Goal: Task Accomplishment & Management: Use online tool/utility

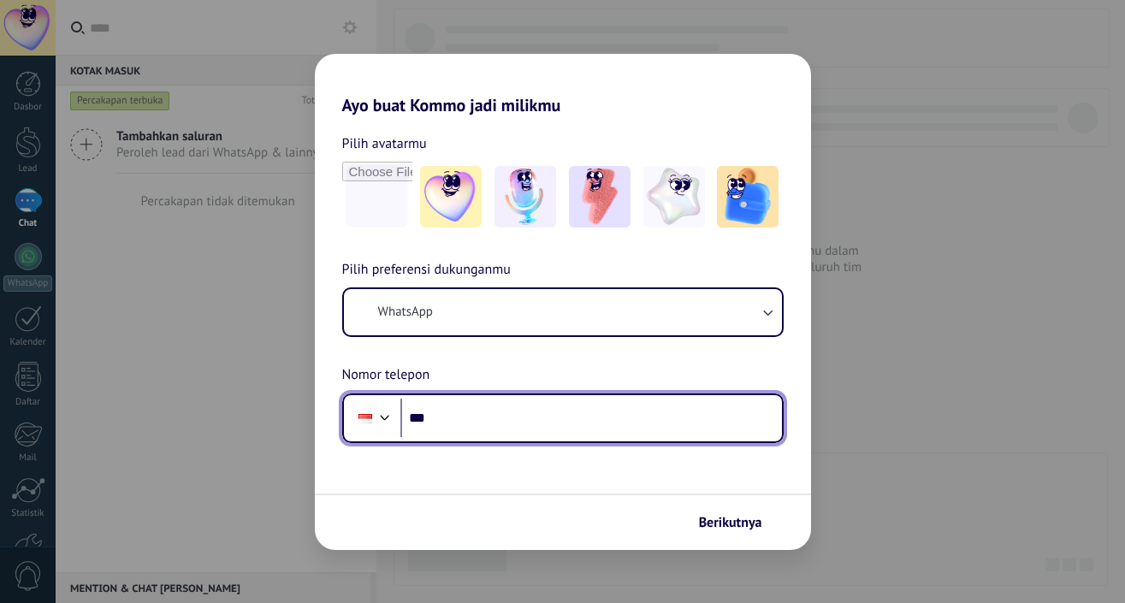
click at [481, 420] on input "***" at bounding box center [591, 418] width 382 height 39
type input "**********"
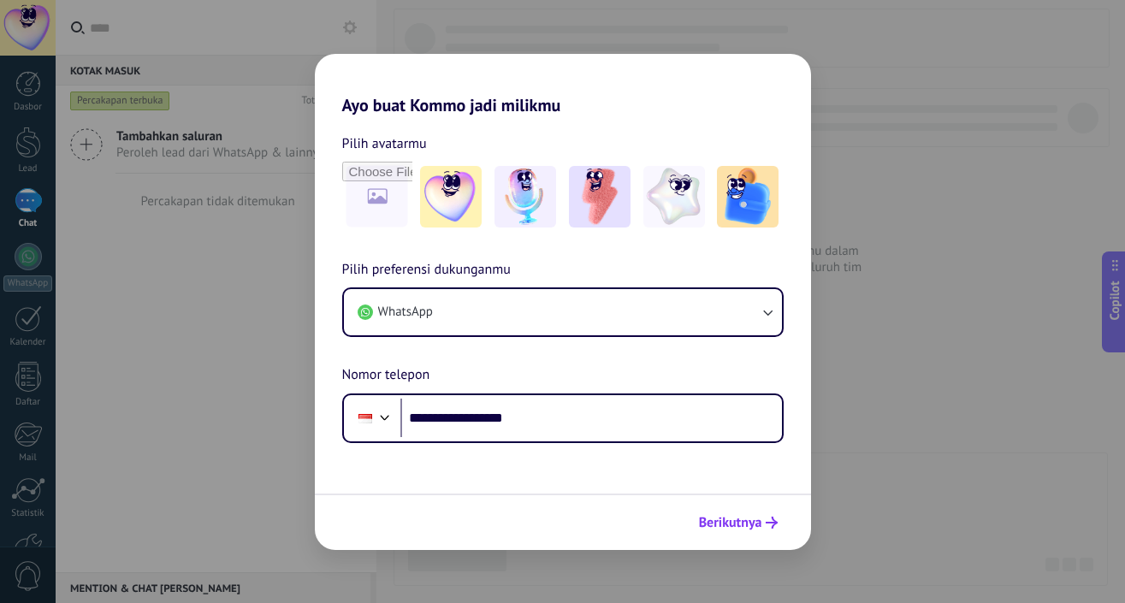
click at [749, 527] on span "Berikutnya" at bounding box center [730, 523] width 63 height 12
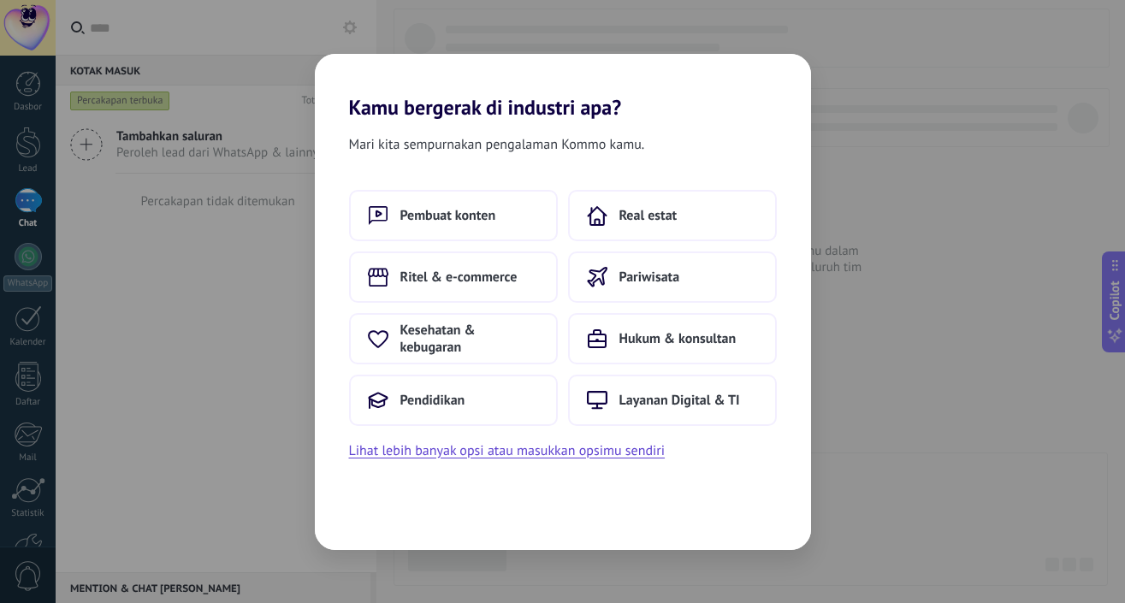
click at [188, 306] on div "Kamu bergerak di industri apa? Mari kita sempurnakan pengalaman Kommo kamu. Pem…" at bounding box center [562, 301] width 1125 height 603
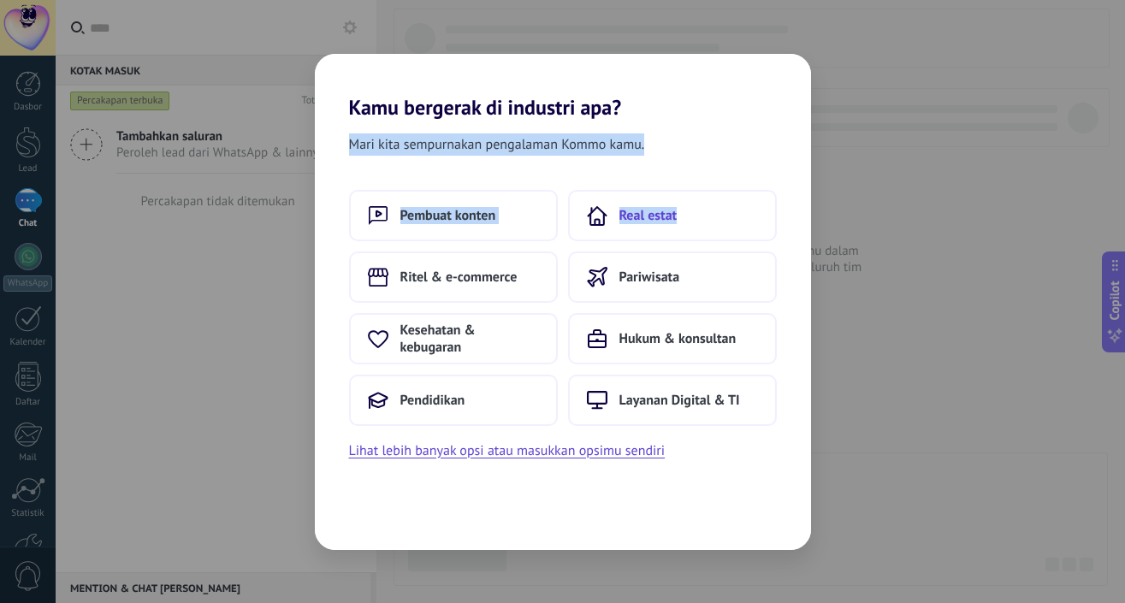
drag, startPoint x: 743, startPoint y: 98, endPoint x: 723, endPoint y: 219, distance: 122.4
click at [725, 225] on div "Kamu bergerak di industri apa? Mari kita sempurnakan pengalaman Kommo kamu. Pem…" at bounding box center [563, 302] width 496 height 496
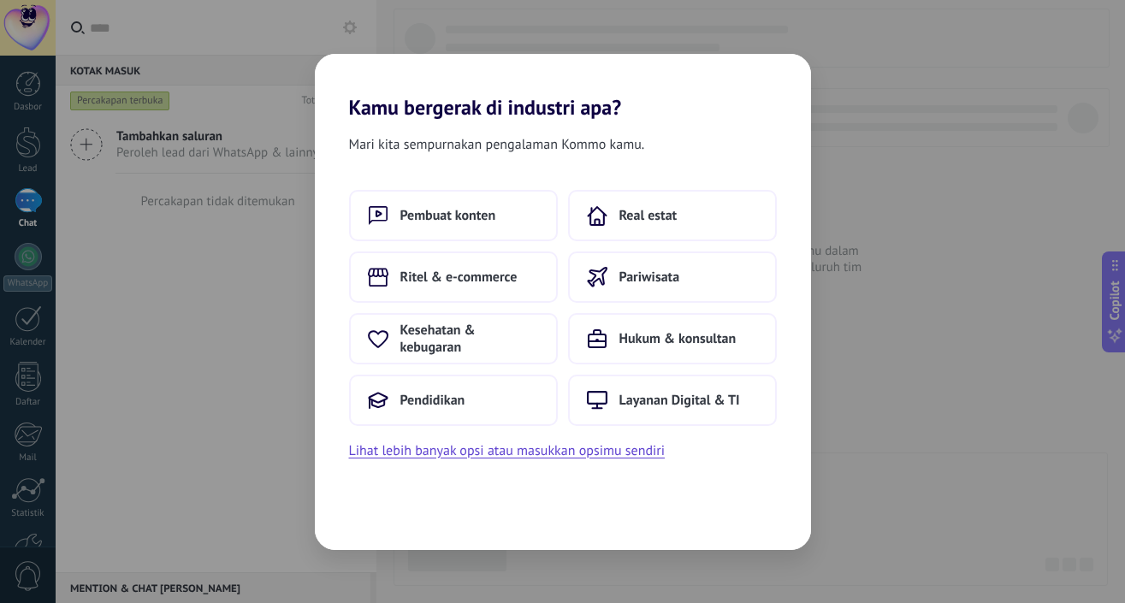
click at [849, 207] on div "Kamu bergerak di industri apa? Mari kita sempurnakan pengalaman Kommo kamu. Pem…" at bounding box center [562, 301] width 1125 height 603
click at [767, 121] on div "Mari kita sempurnakan pengalaman Kommo kamu. Pembuat konten Real estat Ritel & …" at bounding box center [563, 335] width 496 height 430
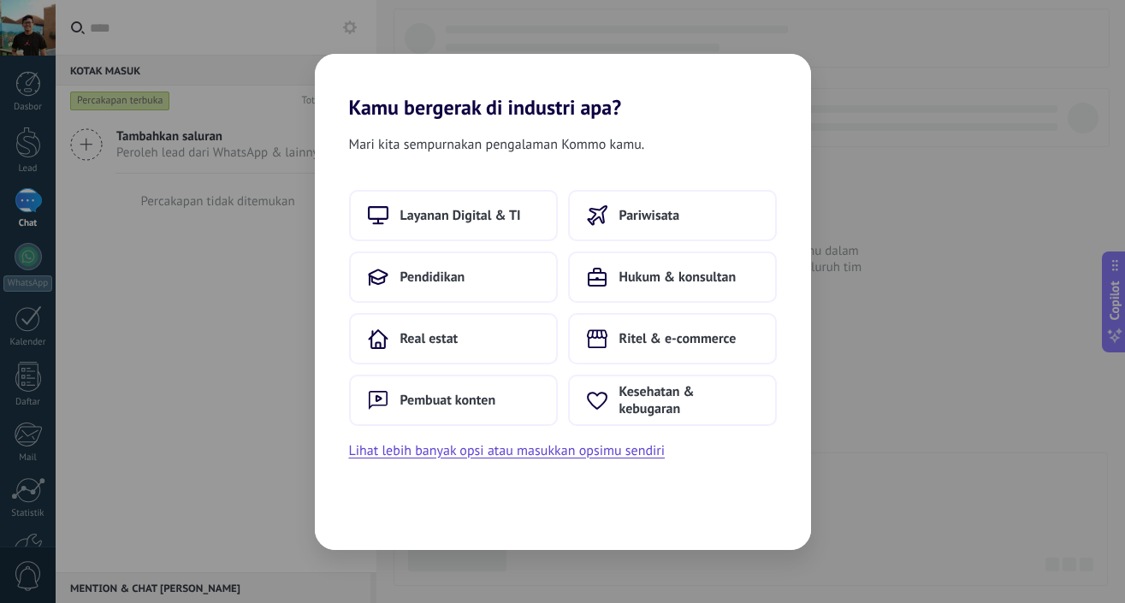
click at [172, 279] on div "Kamu bergerak di industri apa? Mari kita sempurnakan pengalaman Kommo kamu. Lay…" at bounding box center [562, 301] width 1125 height 603
click at [694, 120] on div "Mari kita sempurnakan pengalaman Kommo kamu. Layanan Digital & TI Pariwisata Pe…" at bounding box center [563, 335] width 496 height 430
click at [559, 148] on span "Mari kita sempurnakan pengalaman Kommo kamu." at bounding box center [497, 144] width 296 height 22
click at [620, 449] on button "Lihat lebih banyak opsi atau masukkan opsimu sendiri" at bounding box center [507, 451] width 317 height 22
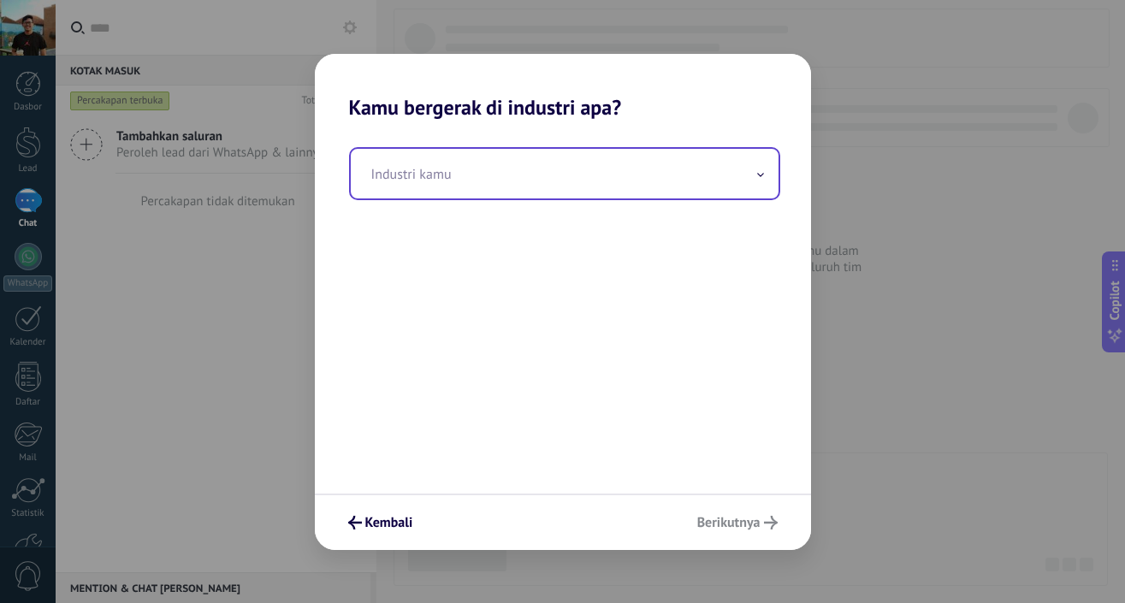
click at [690, 177] on input "text" at bounding box center [565, 174] width 428 height 50
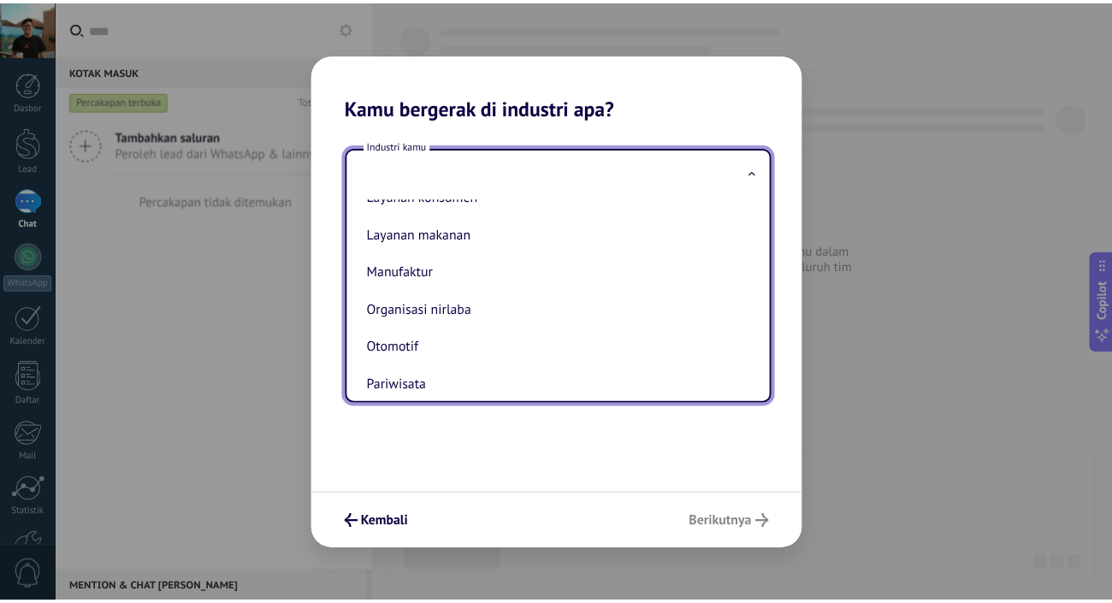
scroll to position [173, 0]
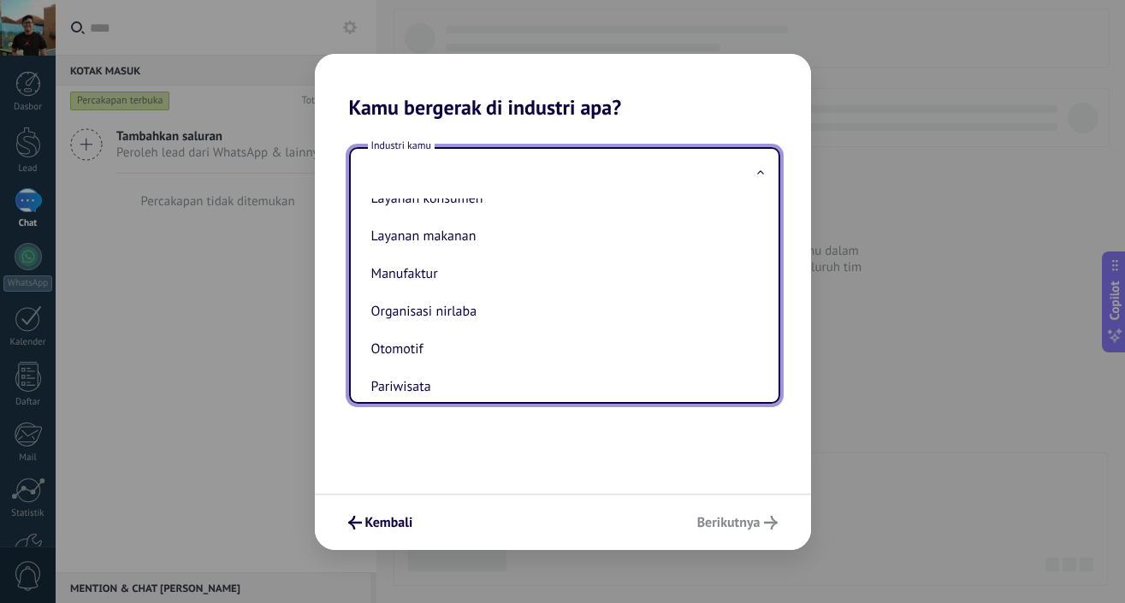
click at [567, 293] on li "Manufaktur" at bounding box center [561, 274] width 394 height 38
type input "**********"
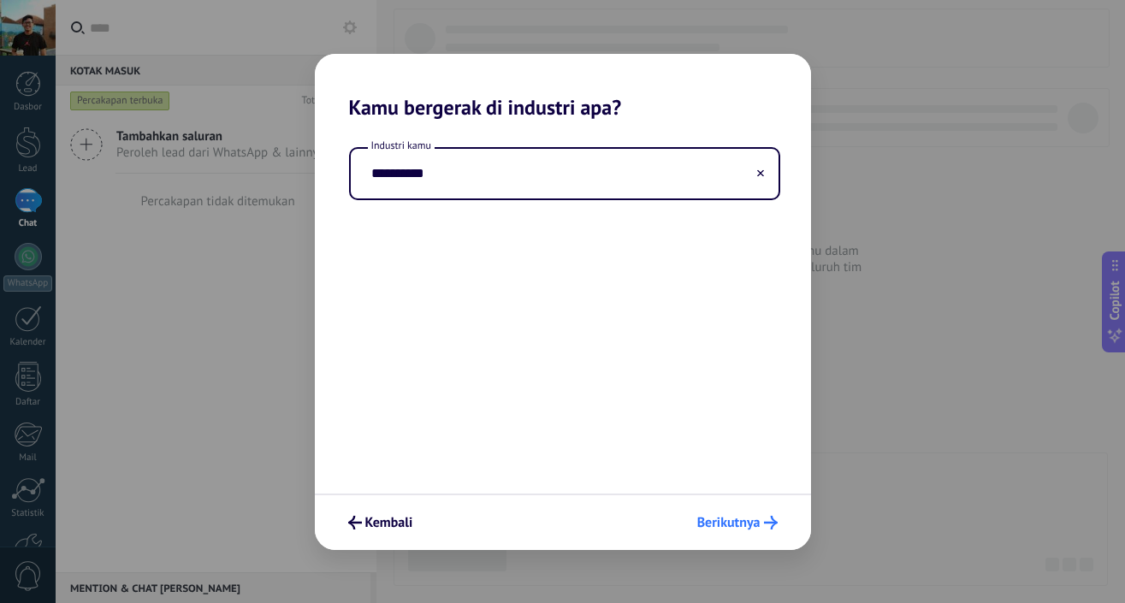
click at [743, 529] on span "Berikutnya" at bounding box center [728, 523] width 63 height 12
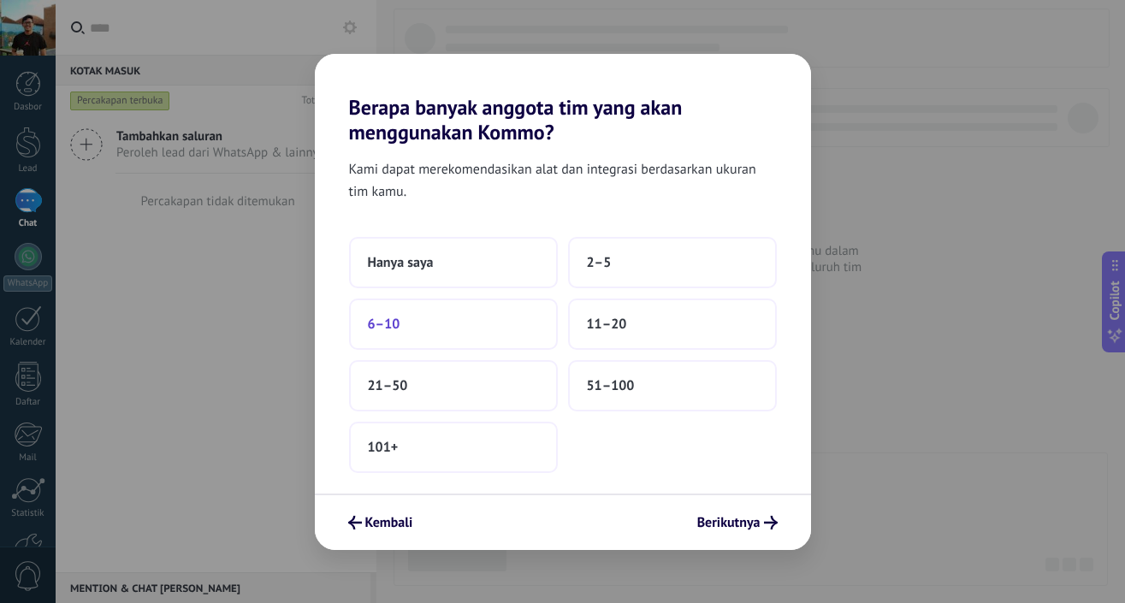
click at [471, 329] on button "6–10" at bounding box center [453, 324] width 209 height 51
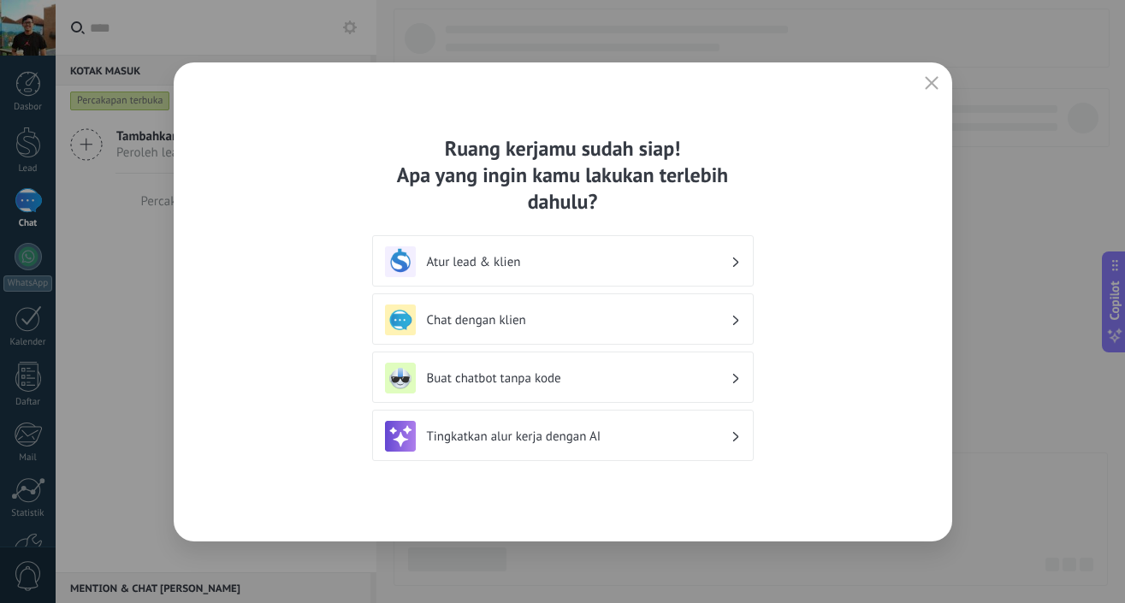
click at [711, 270] on div "Atur lead & klien" at bounding box center [563, 261] width 356 height 31
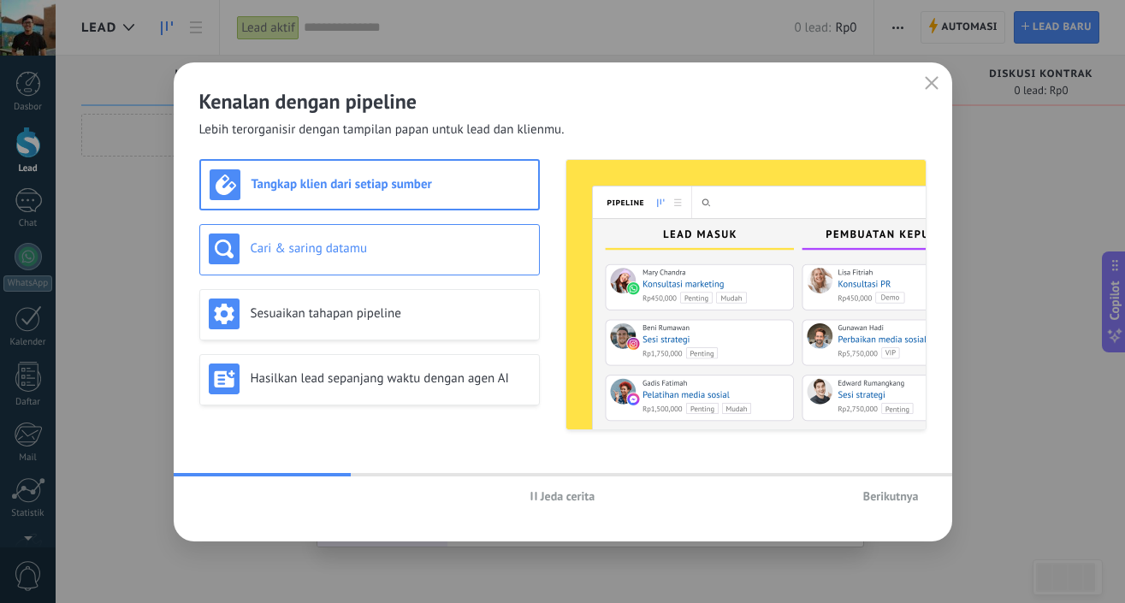
click at [459, 269] on div "Cari & saring datamu" at bounding box center [369, 249] width 340 height 51
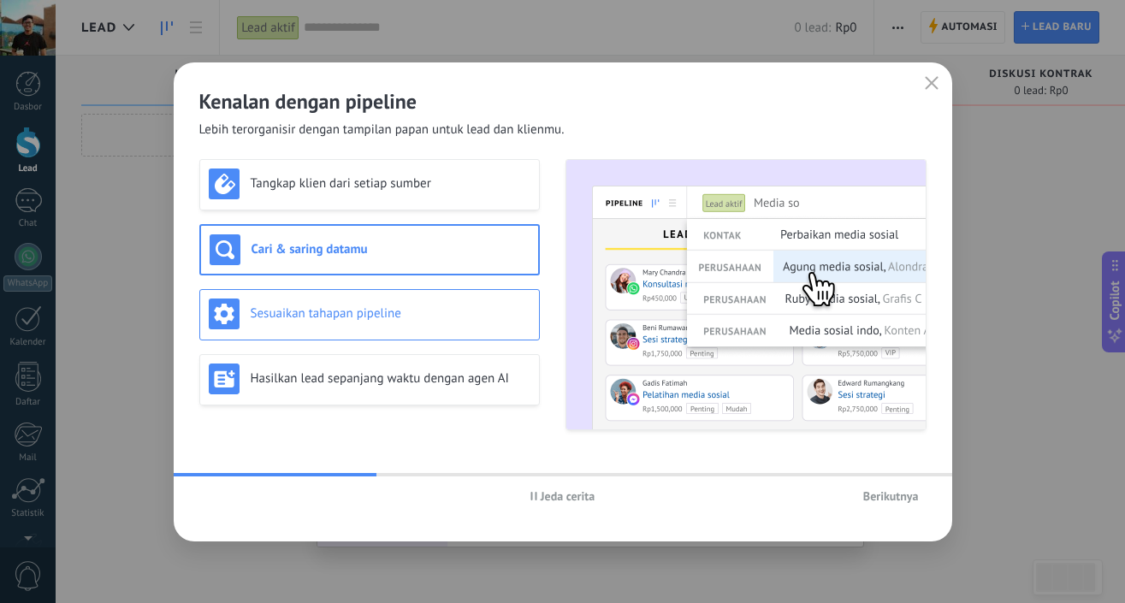
click at [464, 323] on div "Sesuaikan tahapan pipeline" at bounding box center [370, 314] width 322 height 31
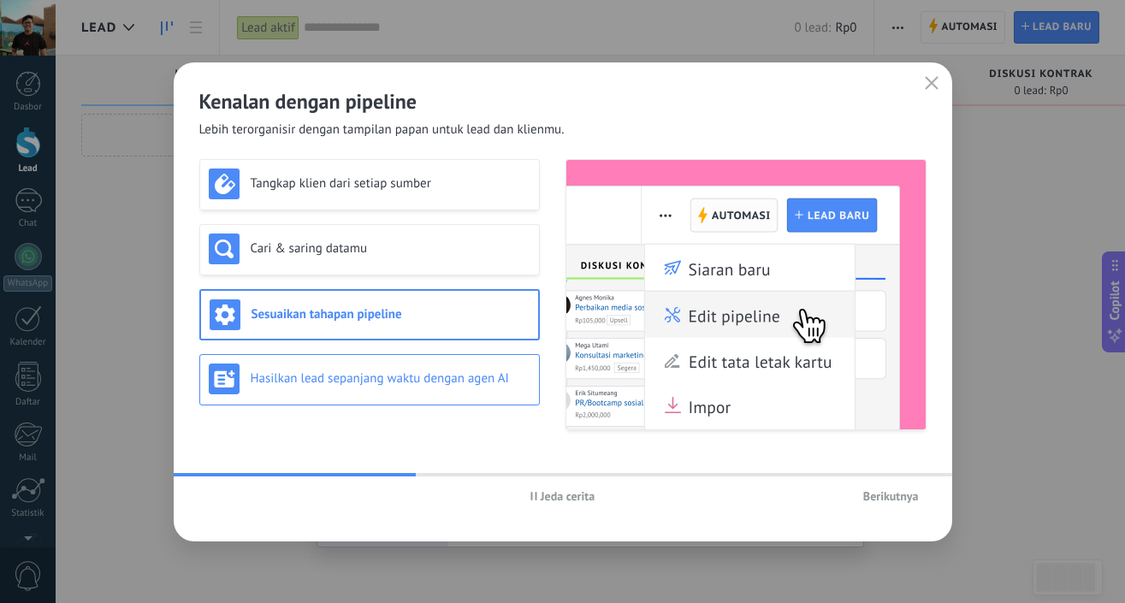
click at [478, 381] on h3 "Hasilkan lead sepanjang waktu dengan agen AI" at bounding box center [391, 378] width 280 height 16
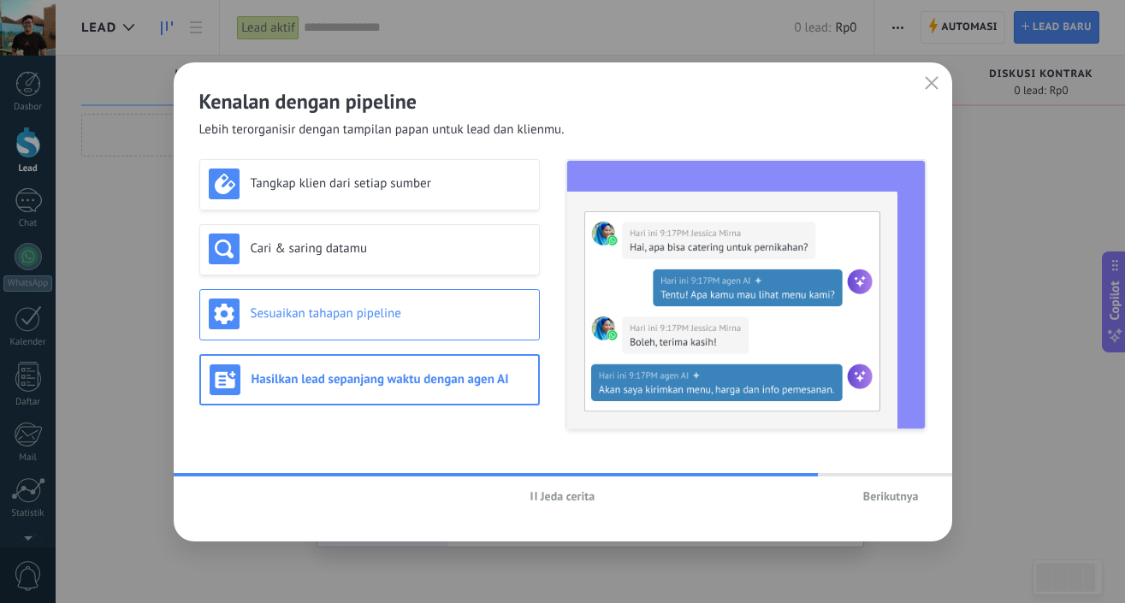
click at [495, 312] on h3 "Sesuaikan tahapan pipeline" at bounding box center [391, 313] width 280 height 16
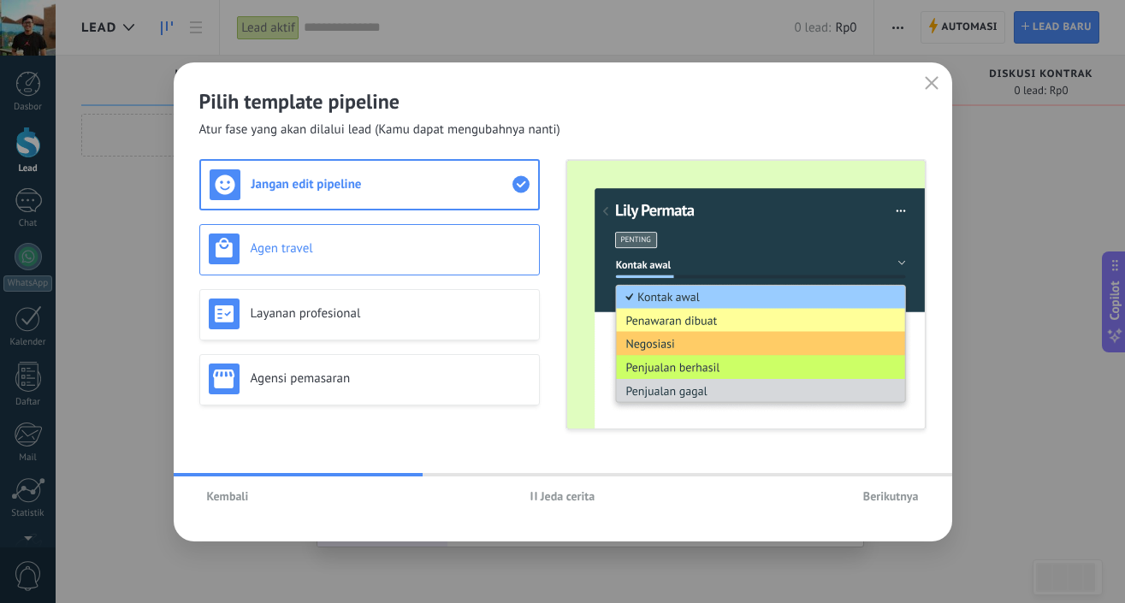
click at [418, 259] on div "Agen travel" at bounding box center [370, 249] width 322 height 31
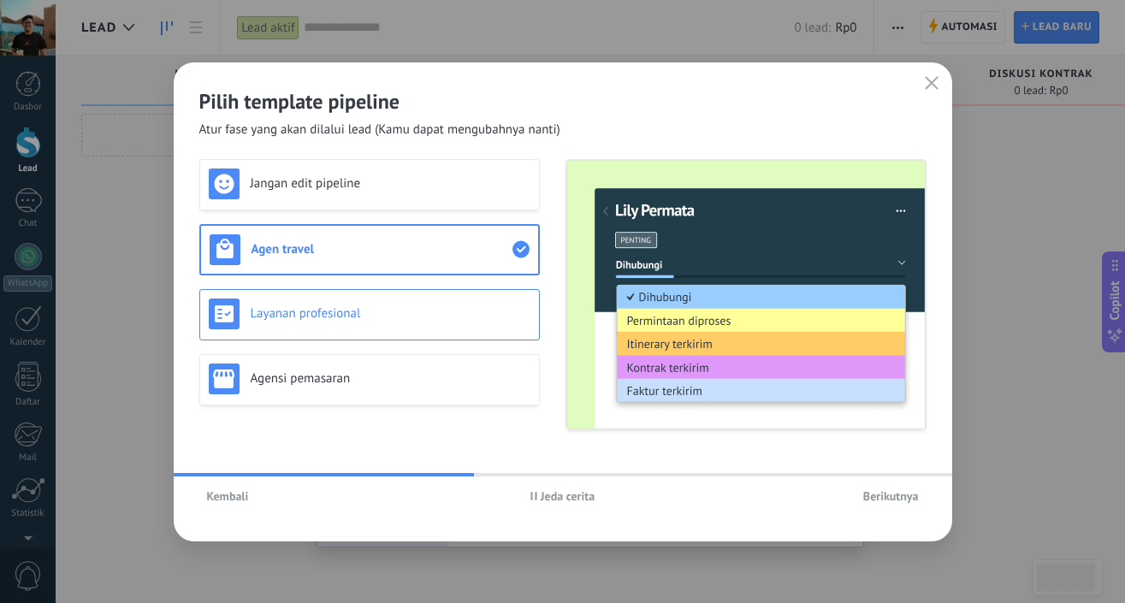
drag, startPoint x: 429, startPoint y: 318, endPoint x: 439, endPoint y: 329, distance: 14.5
click at [429, 318] on h3 "Layanan profesional" at bounding box center [391, 313] width 280 height 16
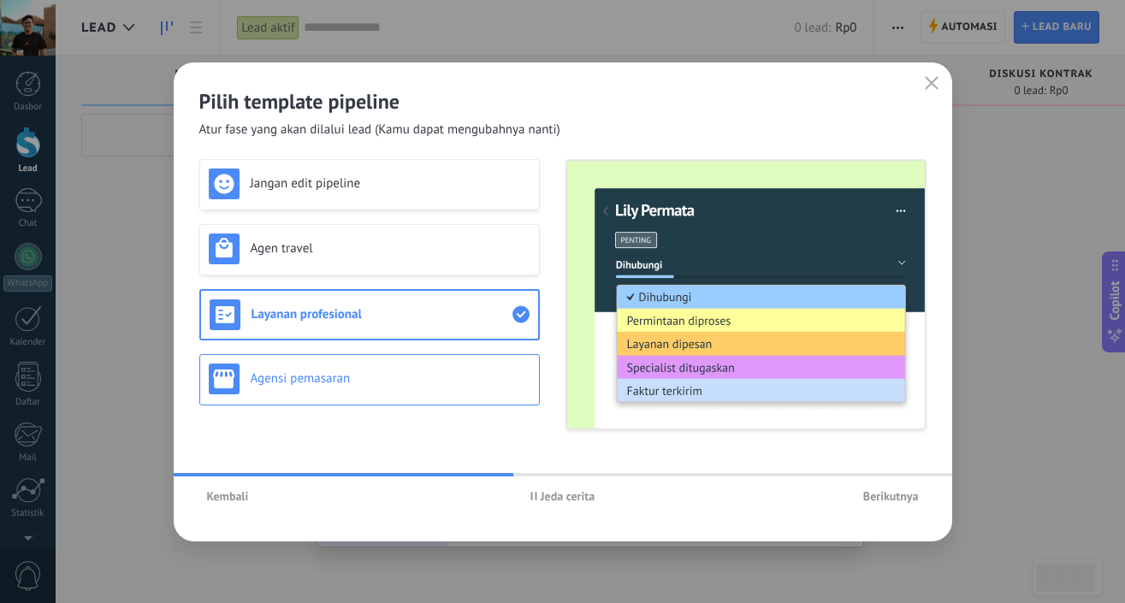
click at [471, 369] on div "Agensi pemasaran" at bounding box center [370, 379] width 322 height 31
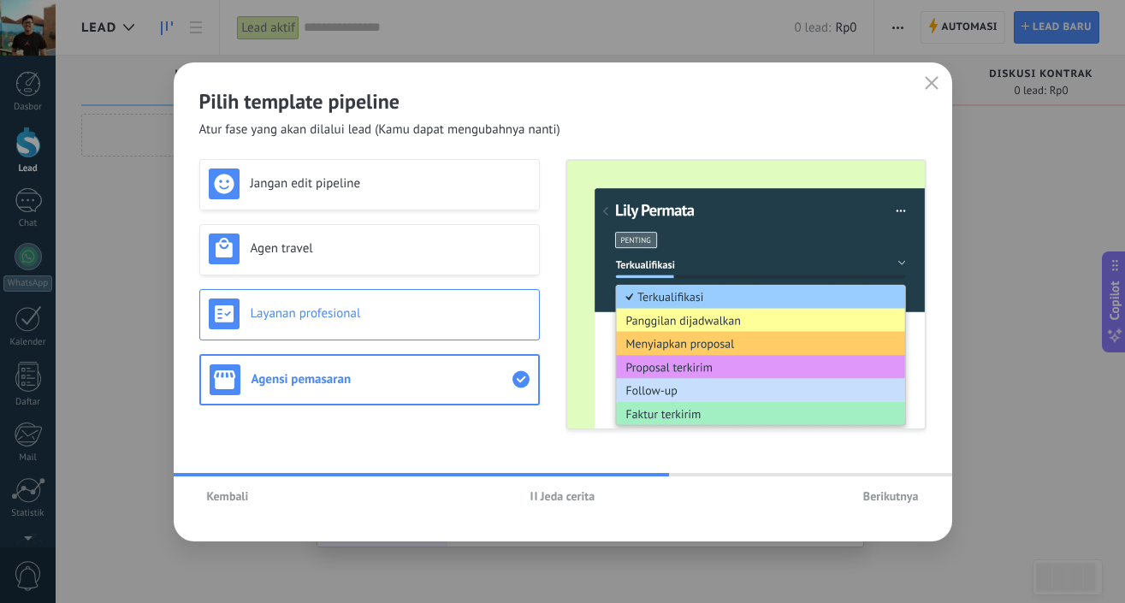
click at [482, 323] on div "Layanan profesional" at bounding box center [370, 314] width 322 height 31
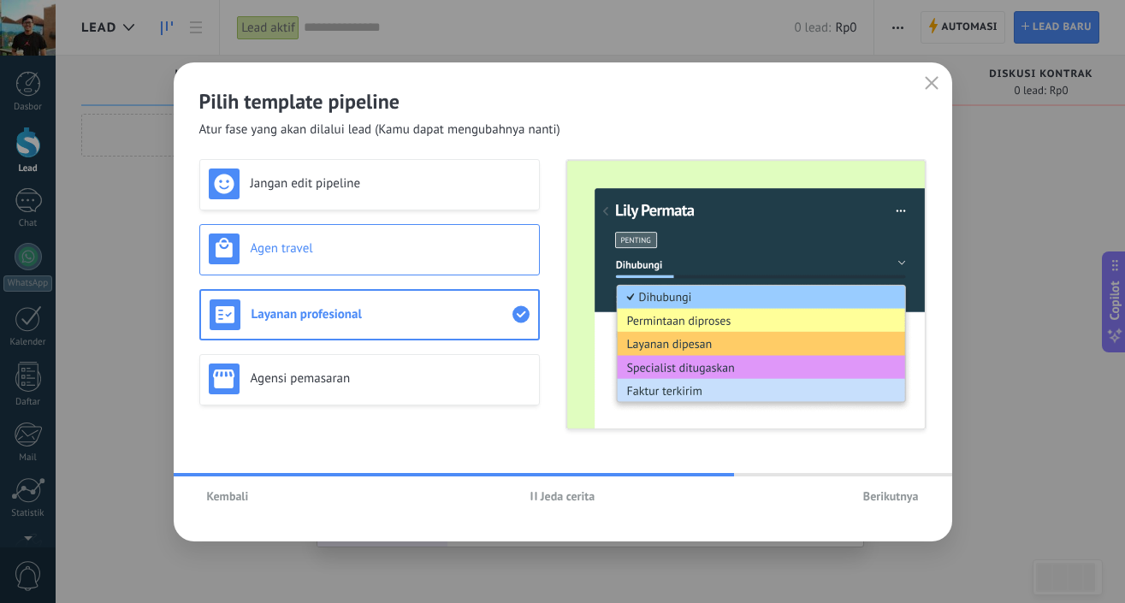
click at [478, 264] on div "Agen travel" at bounding box center [369, 249] width 340 height 51
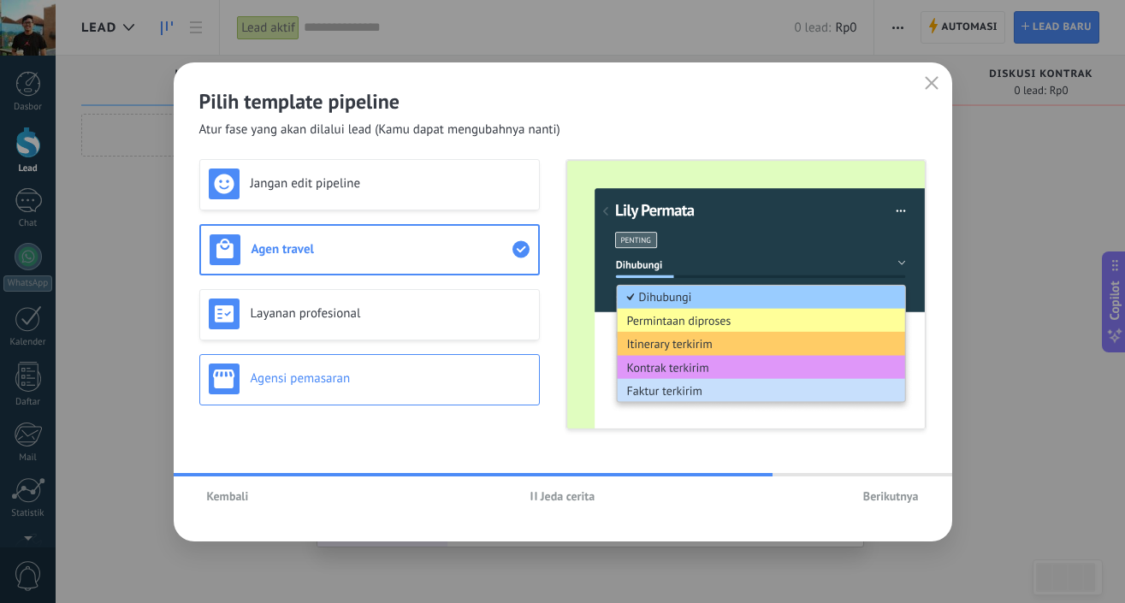
drag, startPoint x: 462, startPoint y: 389, endPoint x: 458, endPoint y: 371, distance: 18.5
click at [461, 388] on div "Agensi pemasaran" at bounding box center [370, 379] width 322 height 31
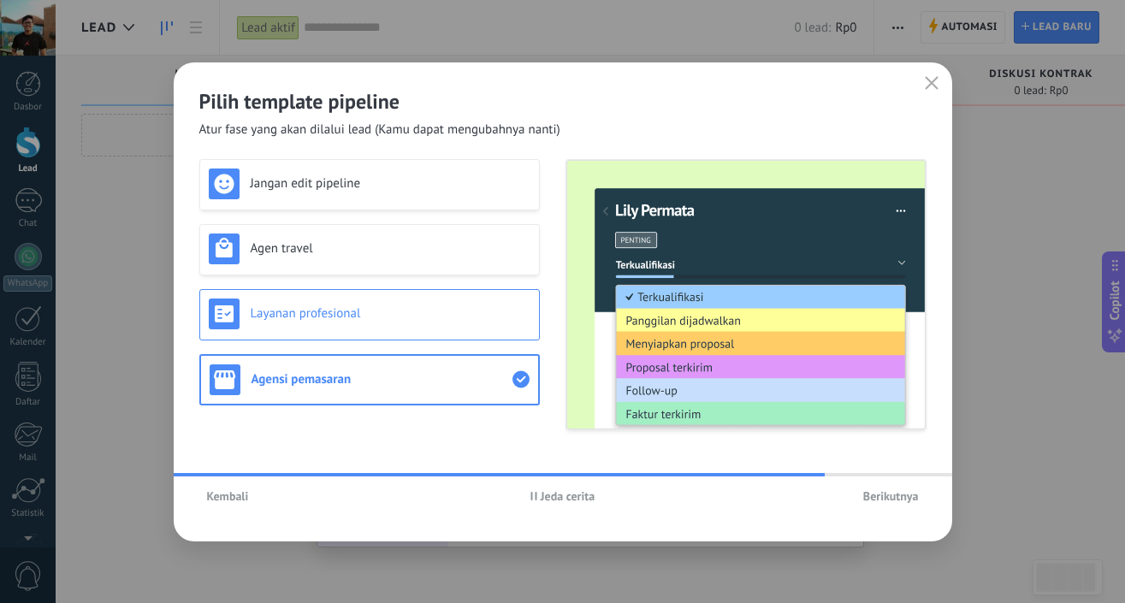
drag, startPoint x: 450, startPoint y: 328, endPoint x: 440, endPoint y: 293, distance: 36.5
click at [449, 325] on div "Layanan profesional" at bounding box center [370, 314] width 322 height 31
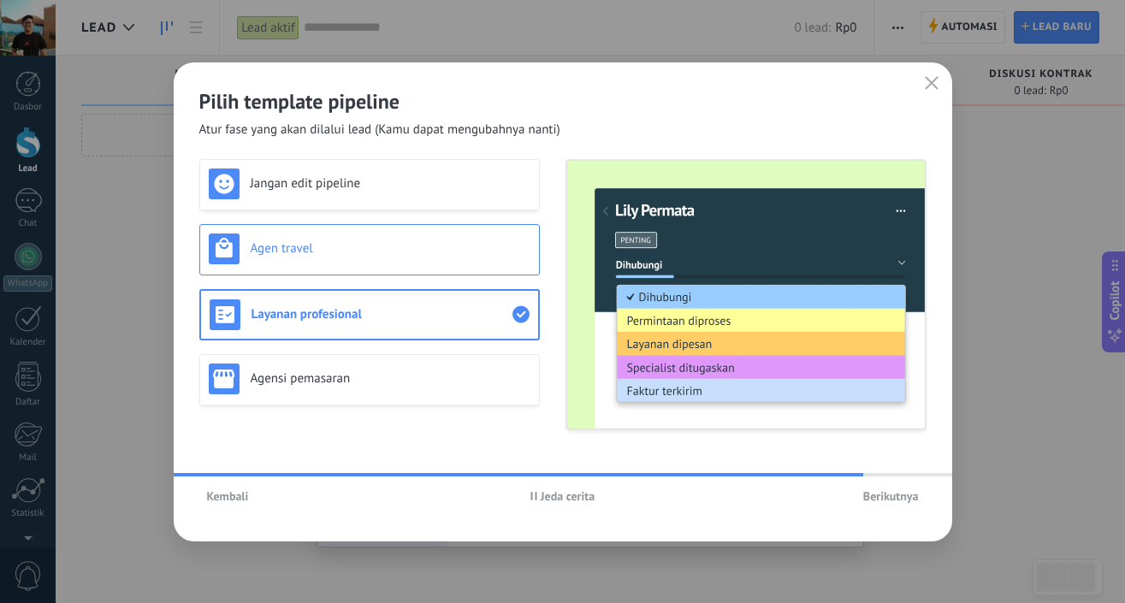
click at [430, 263] on div "Agen travel" at bounding box center [369, 249] width 340 height 51
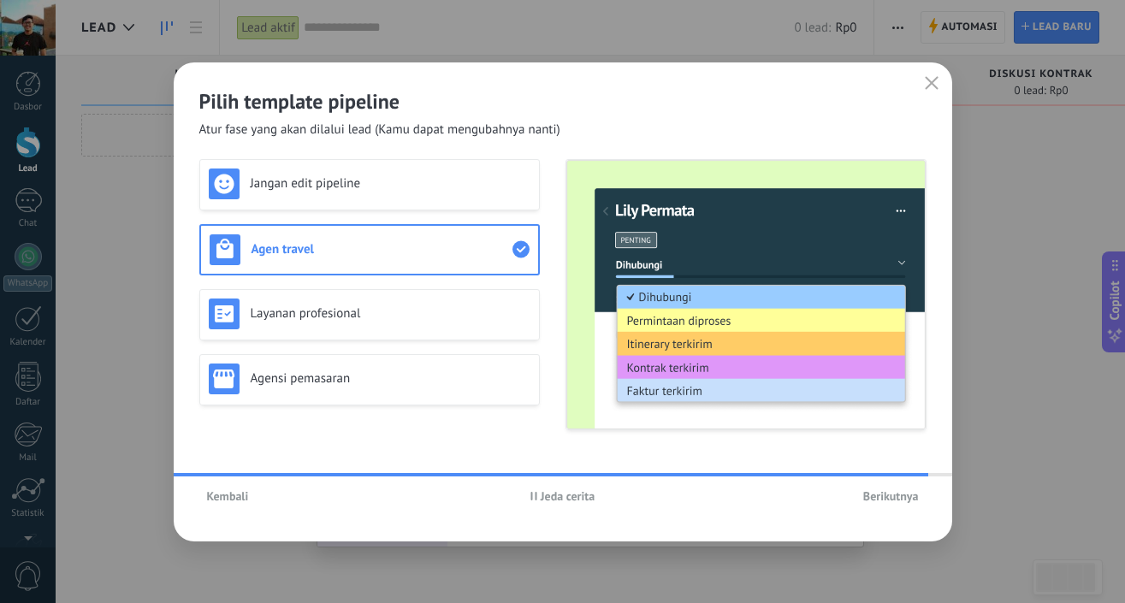
drag, startPoint x: 435, startPoint y: 196, endPoint x: 583, endPoint y: 288, distance: 175.2
click at [435, 196] on div "Jangan edit pipeline" at bounding box center [370, 184] width 322 height 31
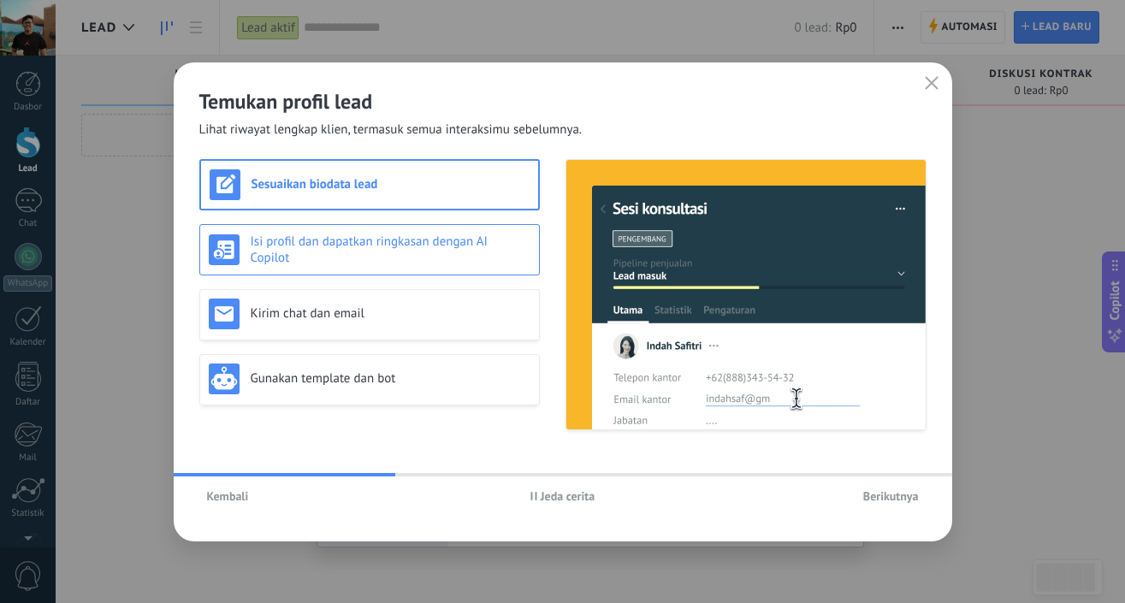
click at [475, 262] on h3 "Isi profil dan dapatkan ringkasan dengan AI Copilot" at bounding box center [391, 250] width 280 height 33
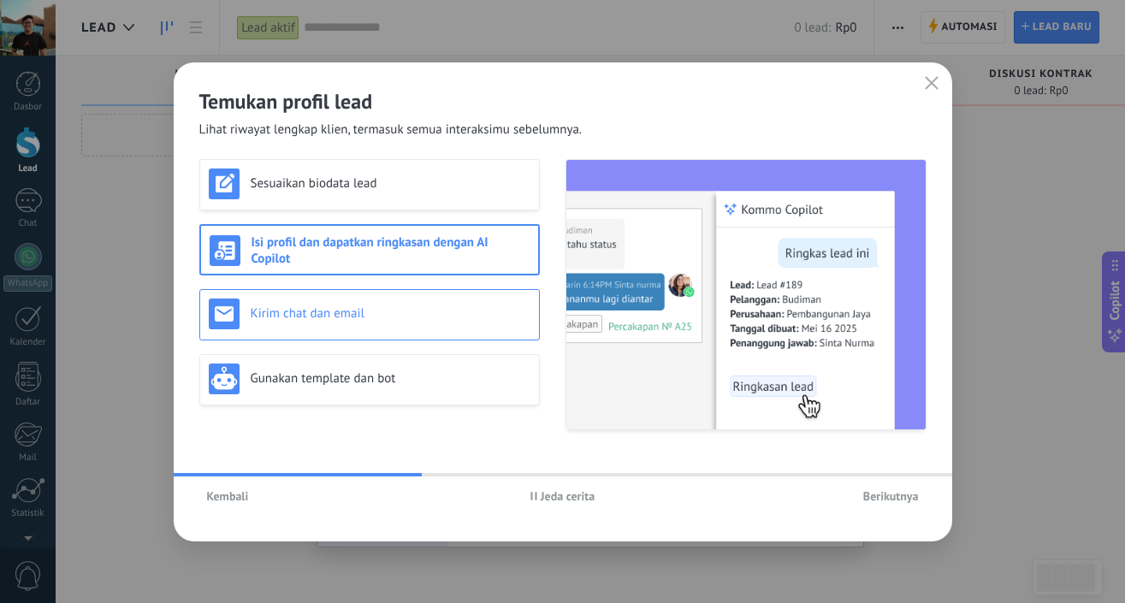
click at [483, 300] on div "Kirim chat dan email" at bounding box center [370, 314] width 322 height 31
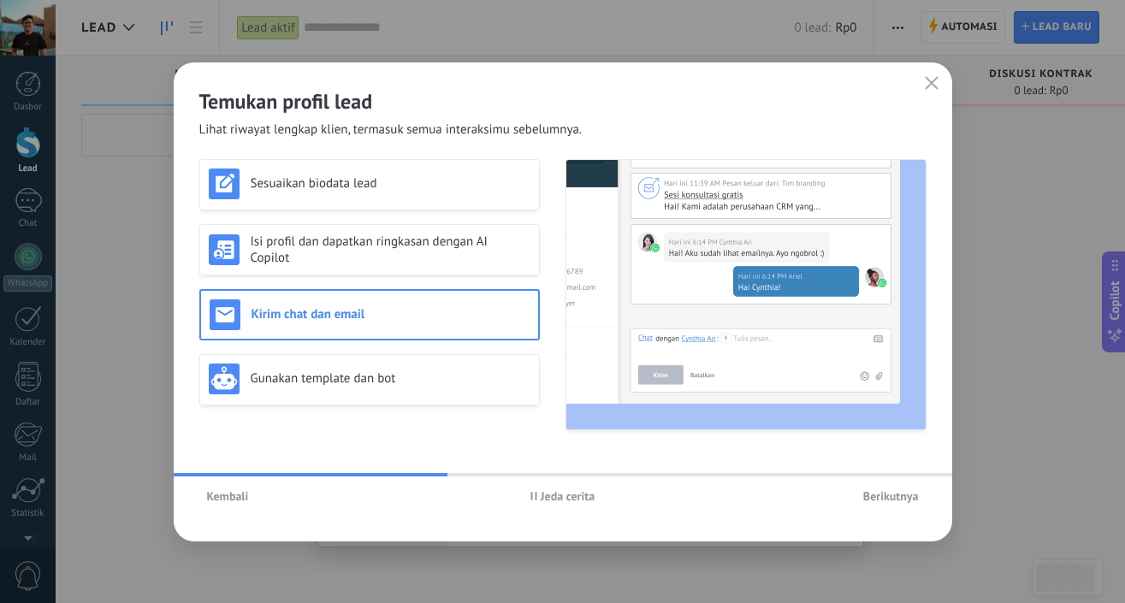
drag, startPoint x: 475, startPoint y: 405, endPoint x: 577, endPoint y: 409, distance: 101.9
click at [483, 408] on div "Sesuaikan biodata lead Isi profil dan dapatkan ringkasan dengan AI Copilot Kiri…" at bounding box center [369, 294] width 340 height 271
click at [889, 492] on span "Berikutnya" at bounding box center [891, 496] width 56 height 12
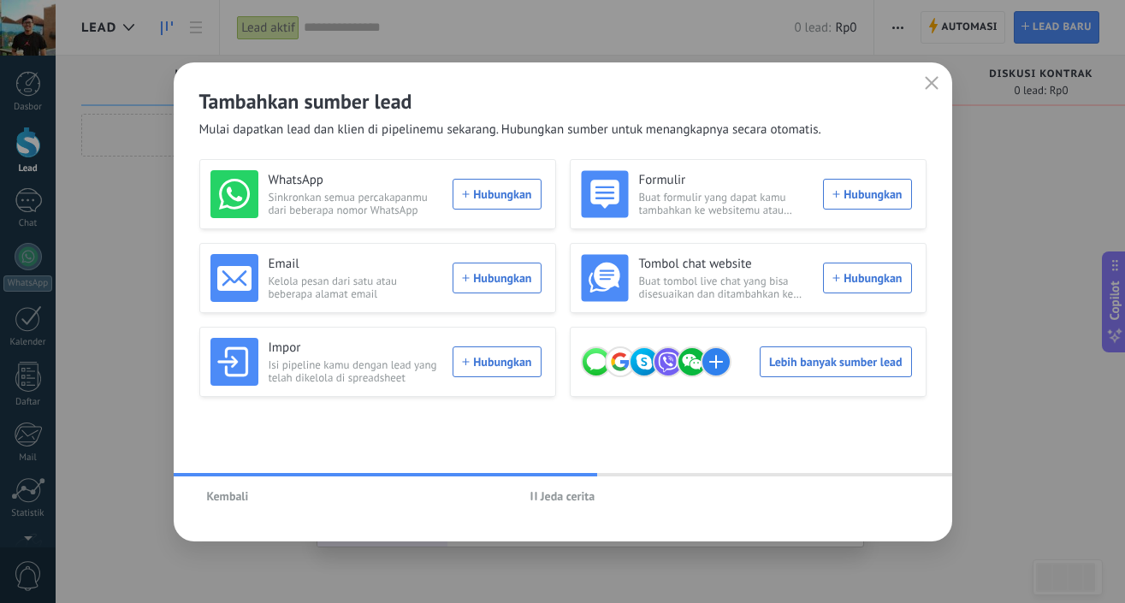
click at [938, 87] on button "button" at bounding box center [931, 84] width 22 height 24
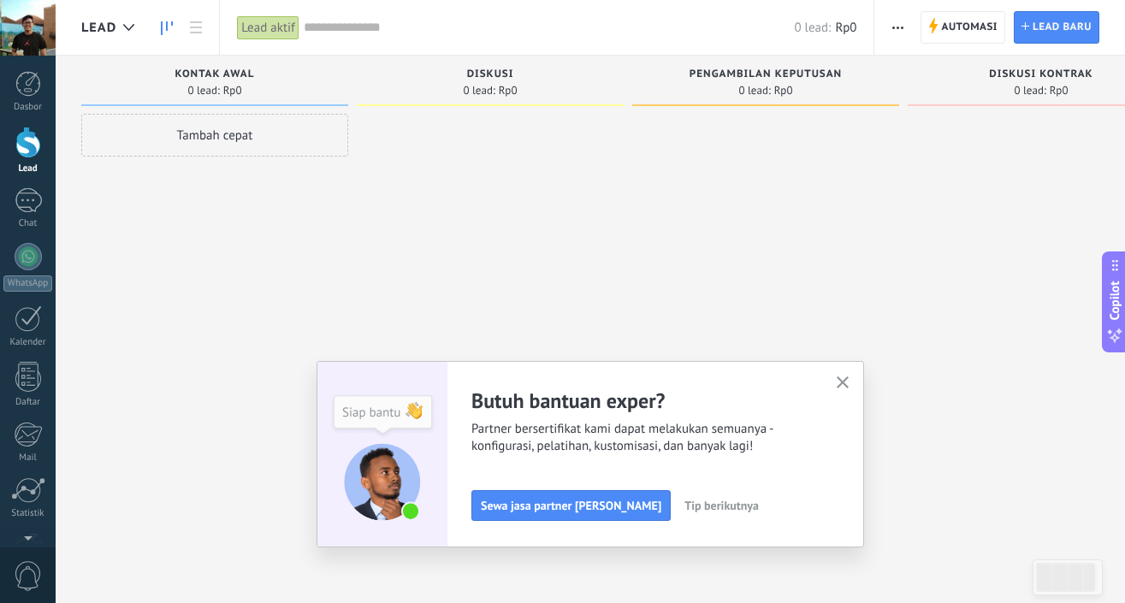
scroll to position [109, 0]
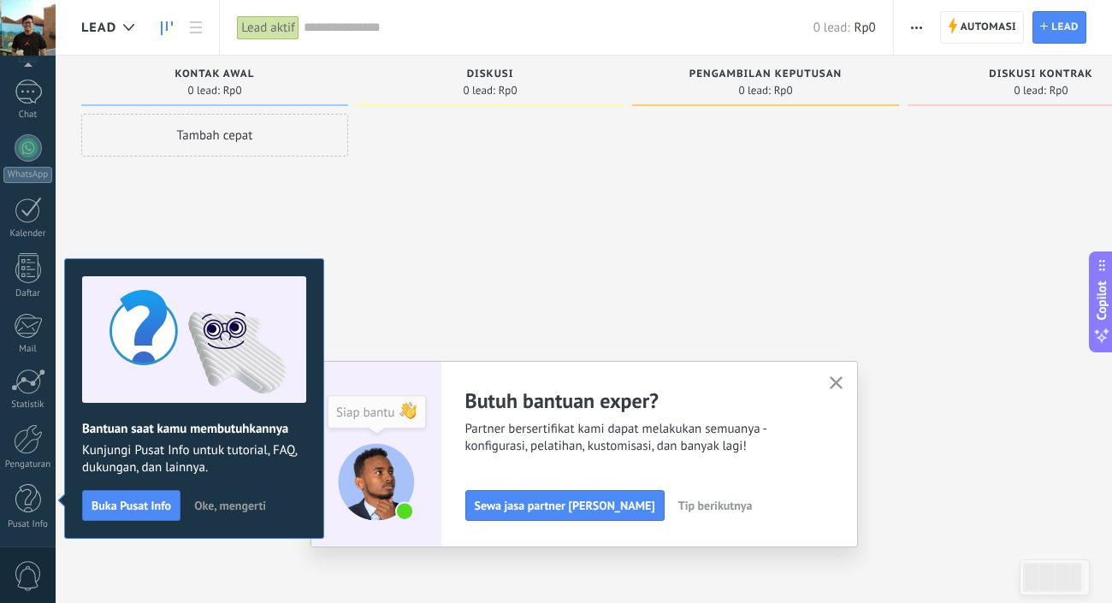
click at [837, 380] on icon "button" at bounding box center [836, 382] width 13 height 13
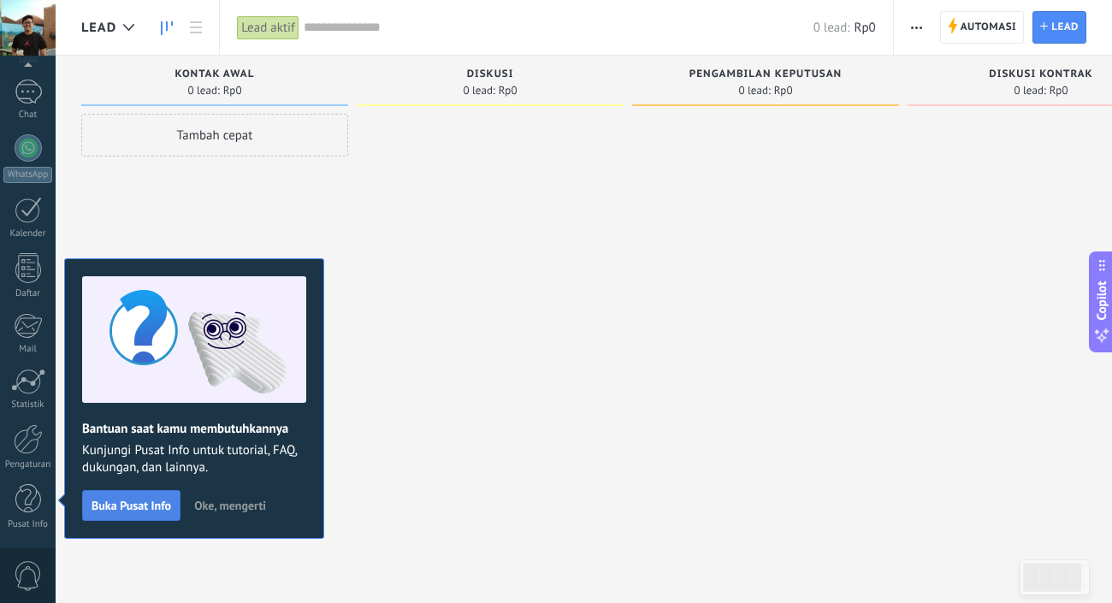
click at [127, 508] on span "Buka Pusat Info" at bounding box center [132, 506] width 80 height 12
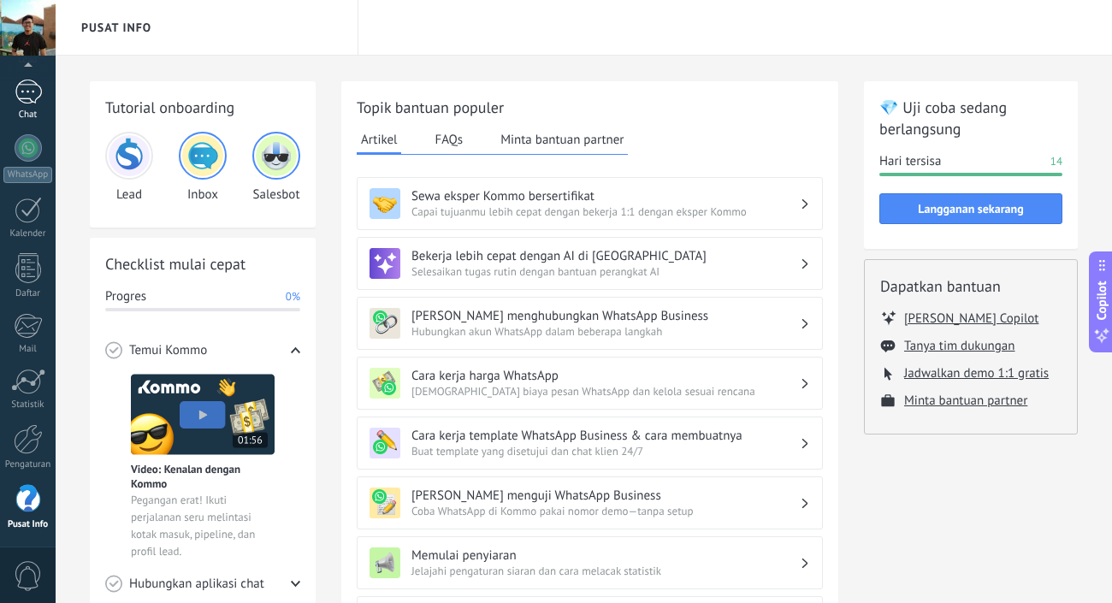
click at [23, 106] on link "Chat" at bounding box center [28, 100] width 56 height 41
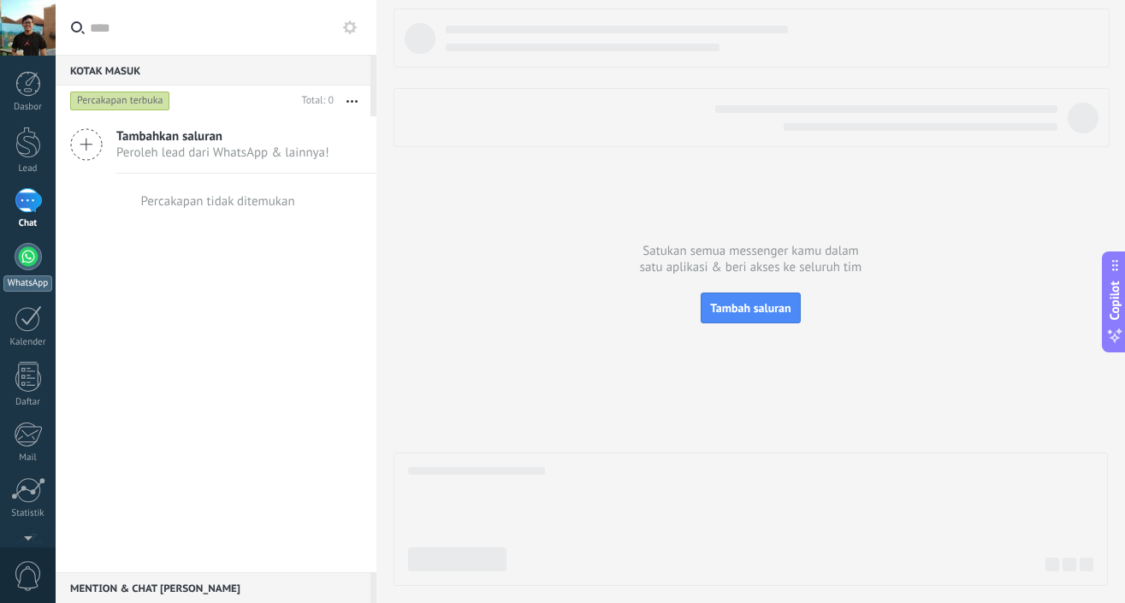
click at [31, 256] on div at bounding box center [28, 256] width 27 height 27
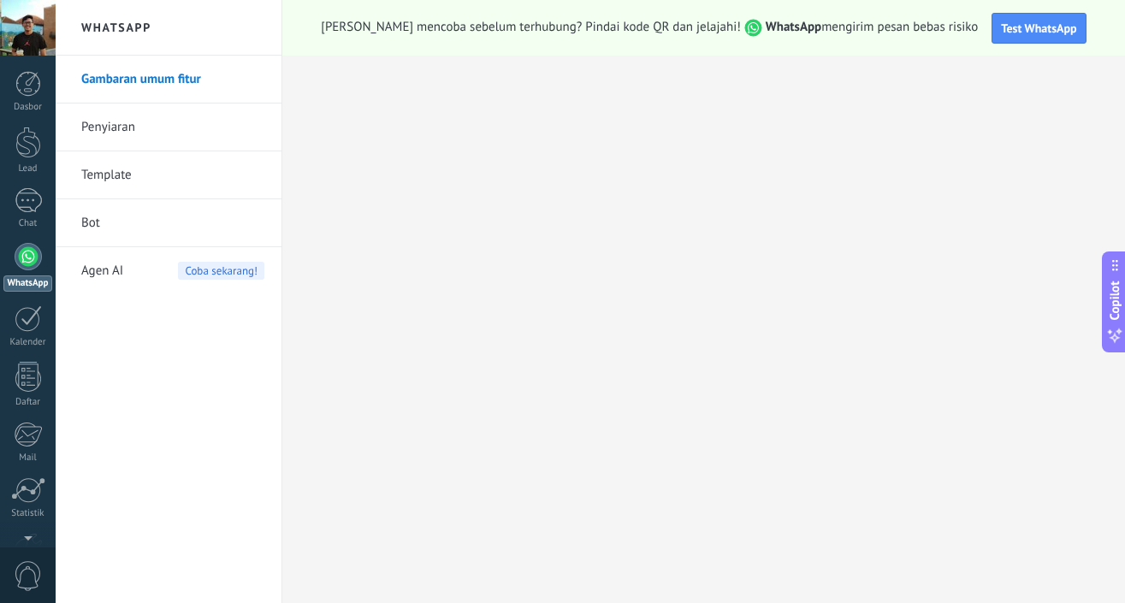
click at [1088, 7] on div "[PERSON_NAME] mencoba sebelum terhubung? Pindai kode QR dan jelajahi! WhatsApp …" at bounding box center [703, 28] width 843 height 56
click at [995, 51] on div "[PERSON_NAME] mencoba sebelum terhubung? Pindai kode QR dan jelajahi! WhatsApp …" at bounding box center [703, 28] width 843 height 56
click at [999, 41] on button "Test WhatsApp" at bounding box center [1038, 28] width 94 height 31
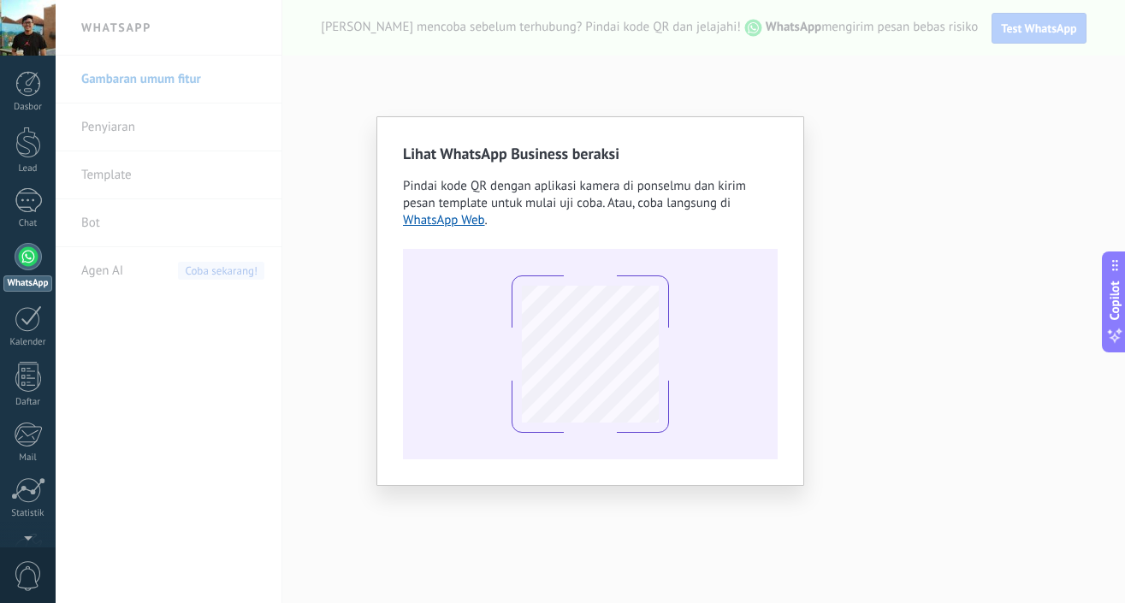
click at [849, 209] on div "Lihat WhatsApp Business beraksi Pindai kode QR dengan aplikasi kamera di ponsel…" at bounding box center [590, 301] width 1069 height 603
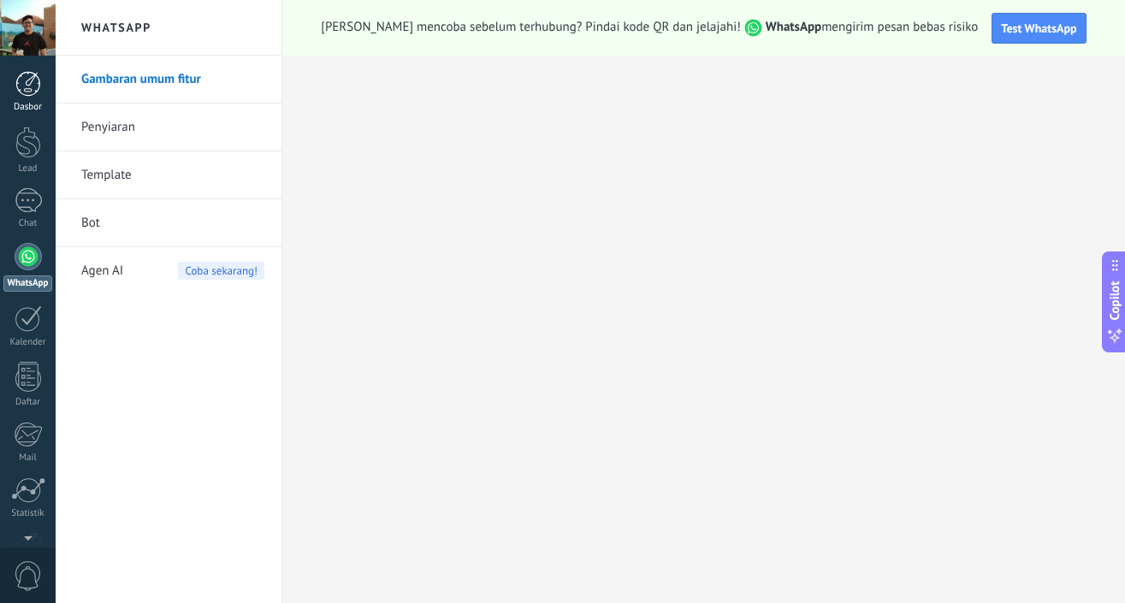
click at [27, 77] on div at bounding box center [28, 84] width 26 height 26
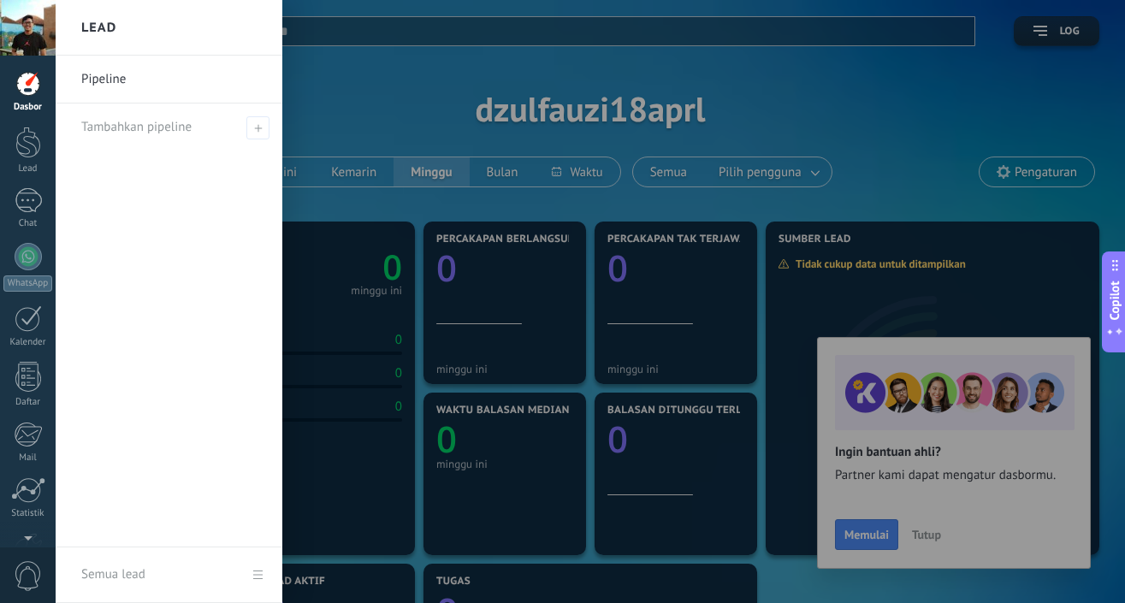
click at [794, 110] on div at bounding box center [618, 301] width 1125 height 603
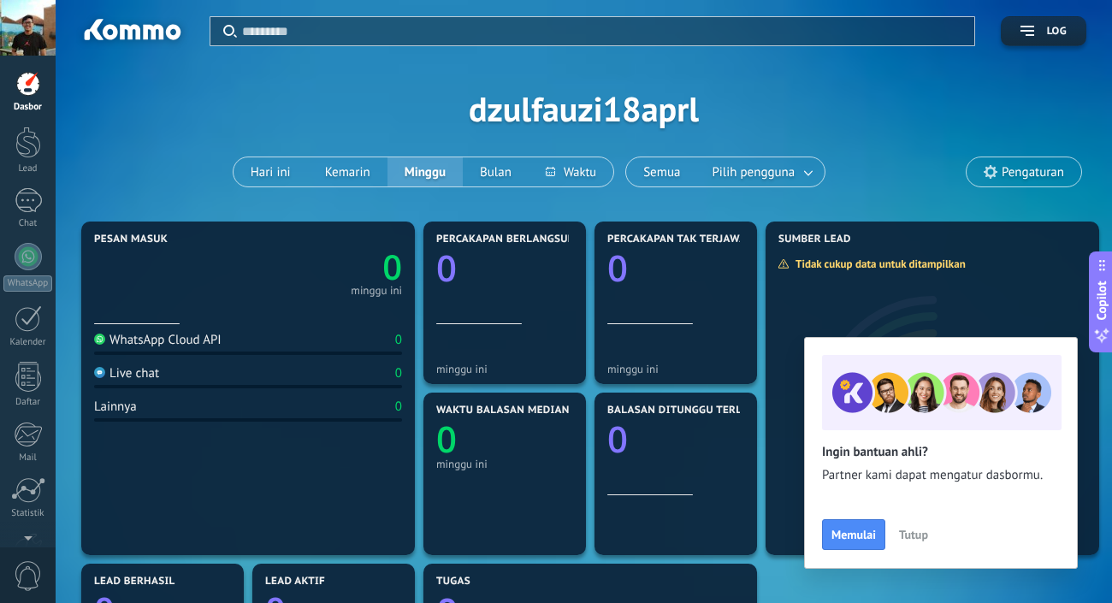
click at [909, 532] on span "Tutup" at bounding box center [913, 535] width 29 height 12
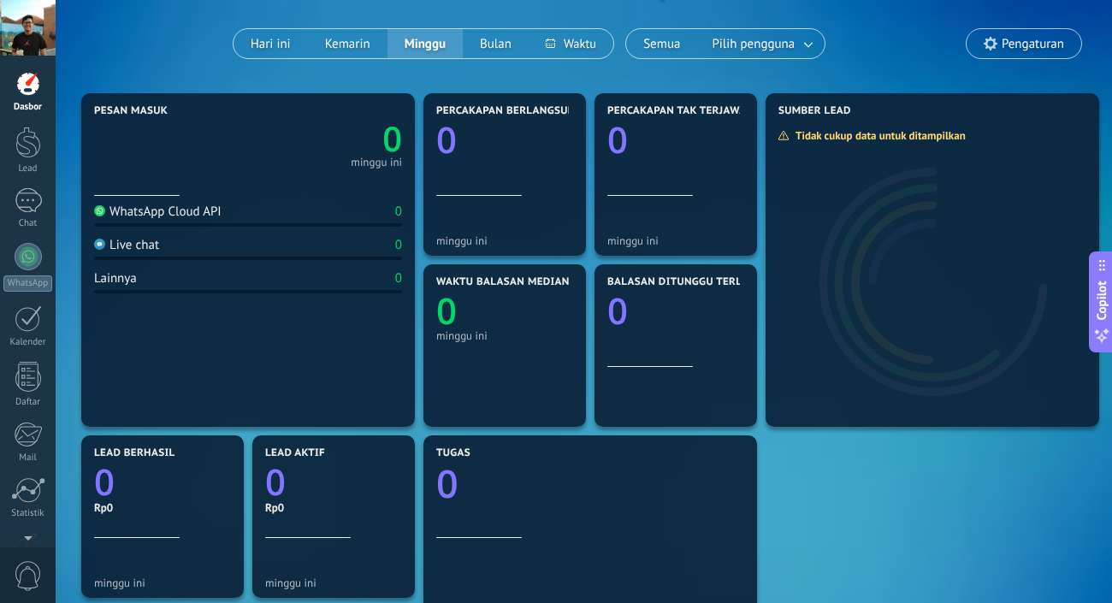
scroll to position [146, 0]
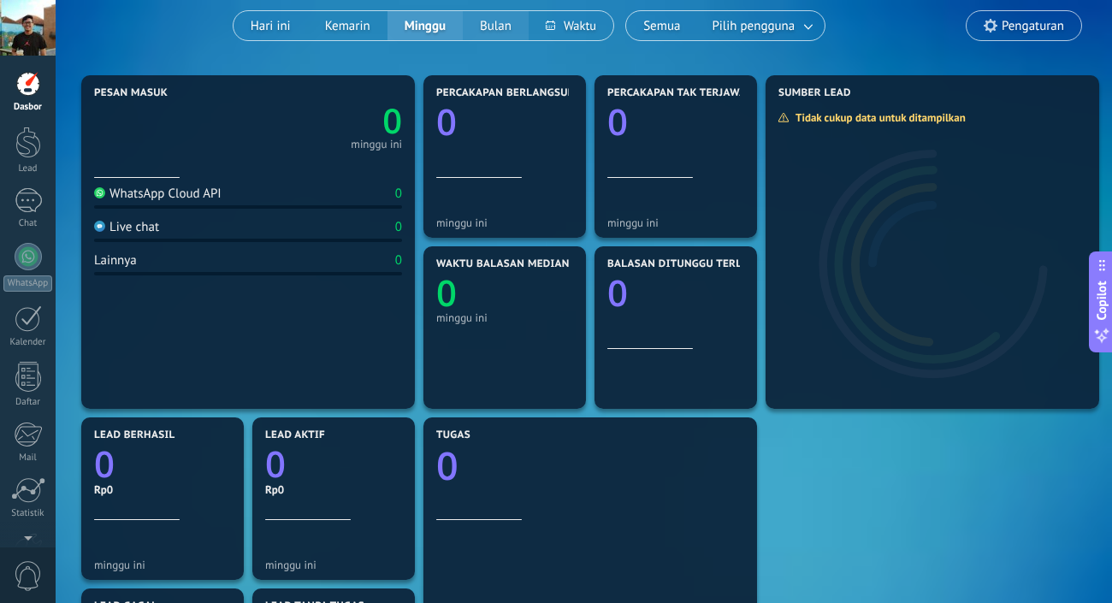
click at [497, 31] on button "Bulan" at bounding box center [496, 25] width 66 height 29
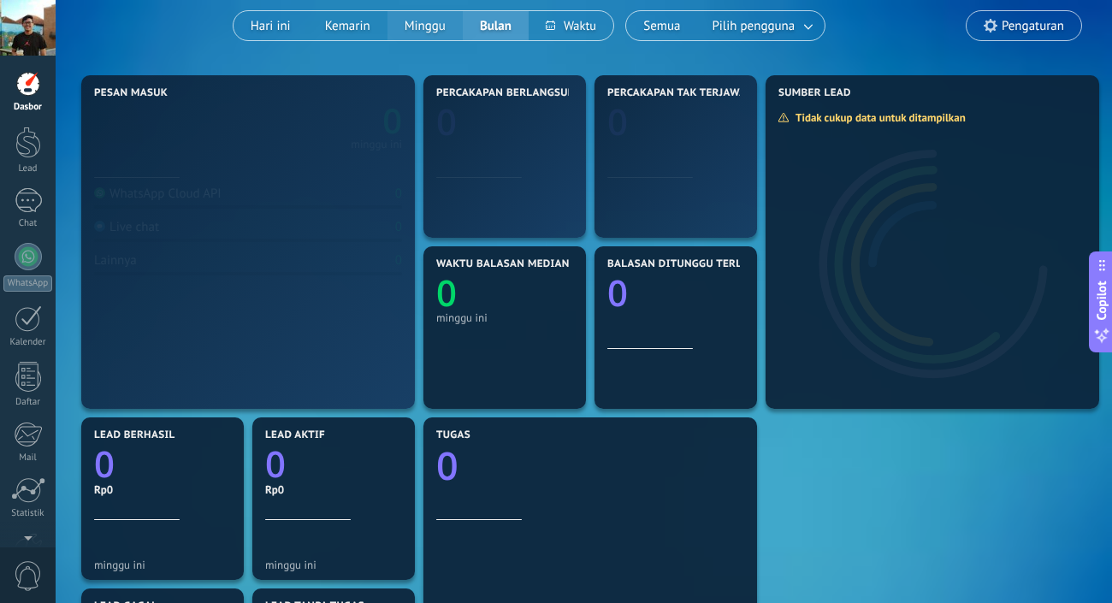
click at [423, 33] on button "Minggu" at bounding box center [425, 25] width 75 height 29
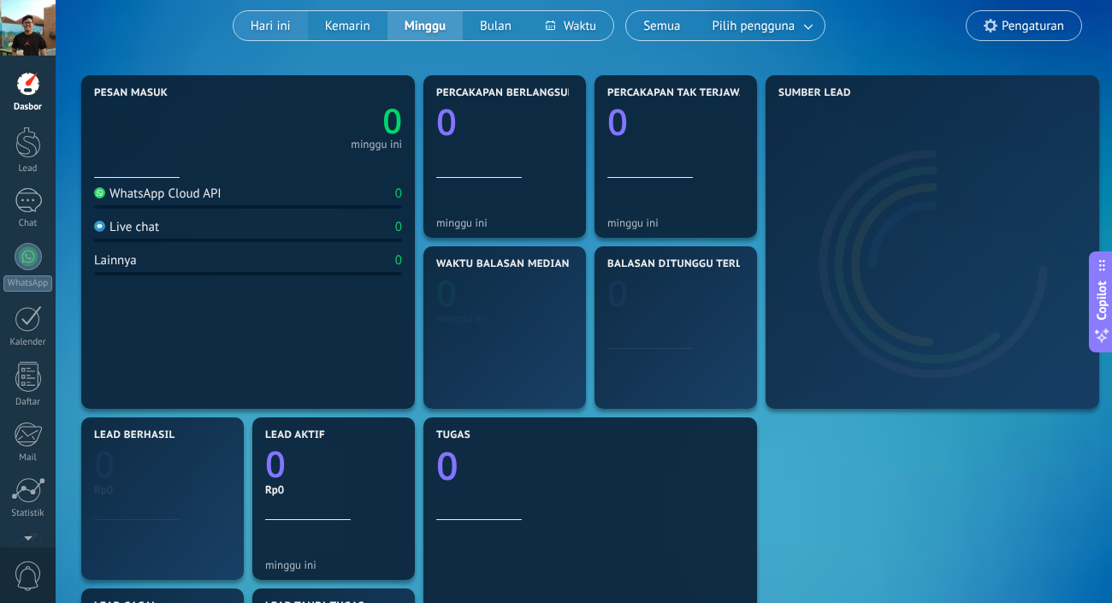
drag, startPoint x: 267, startPoint y: 28, endPoint x: 301, endPoint y: 21, distance: 34.9
click at [267, 28] on button "Hari ini" at bounding box center [271, 25] width 74 height 29
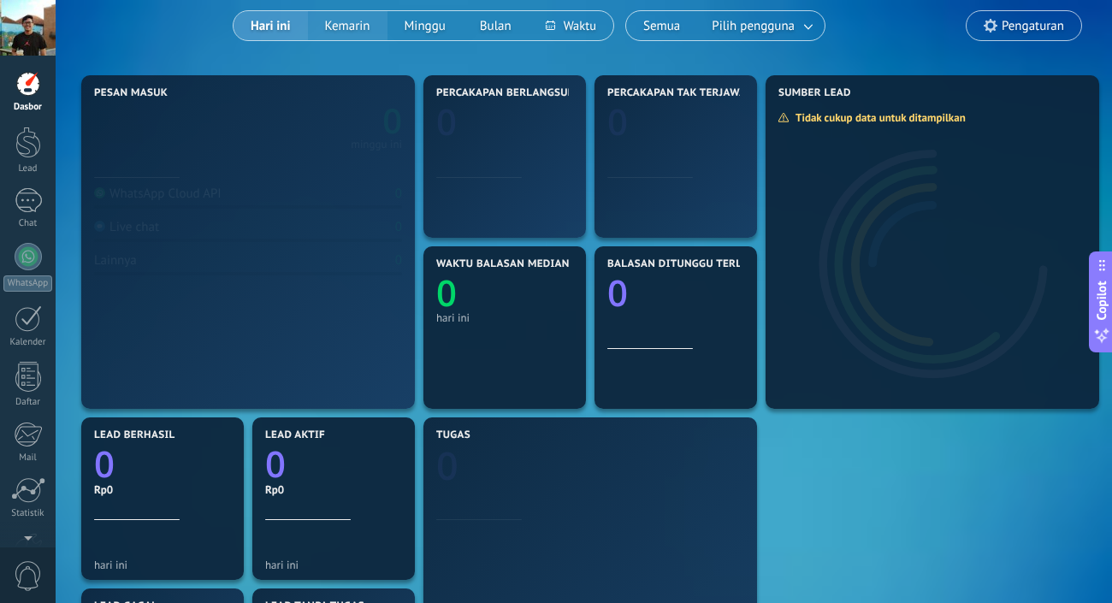
click at [347, 21] on button "Kemarin" at bounding box center [348, 25] width 80 height 29
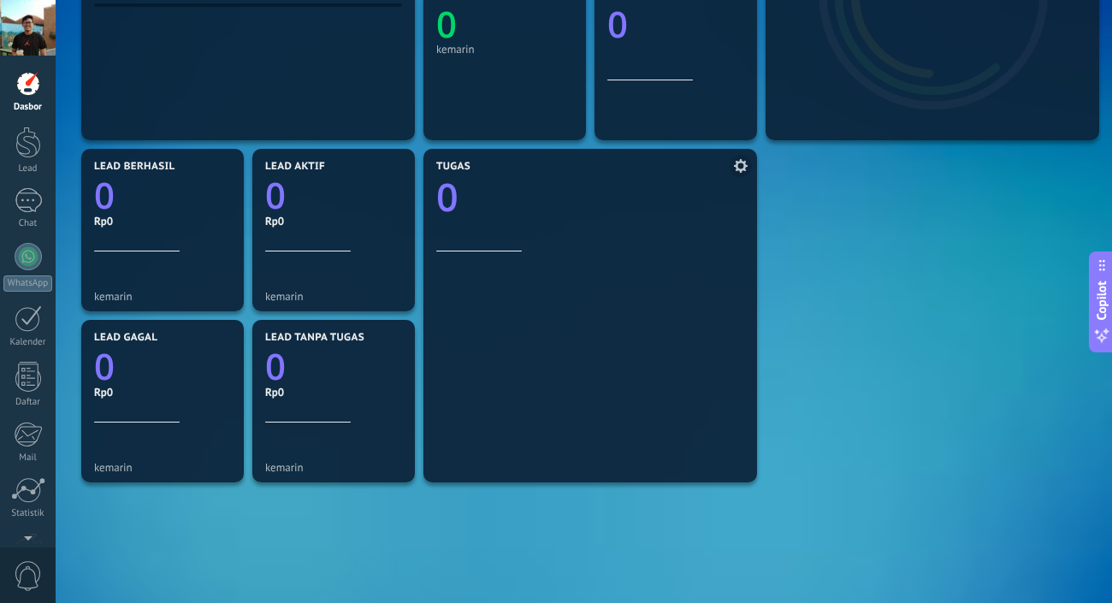
scroll to position [435, 0]
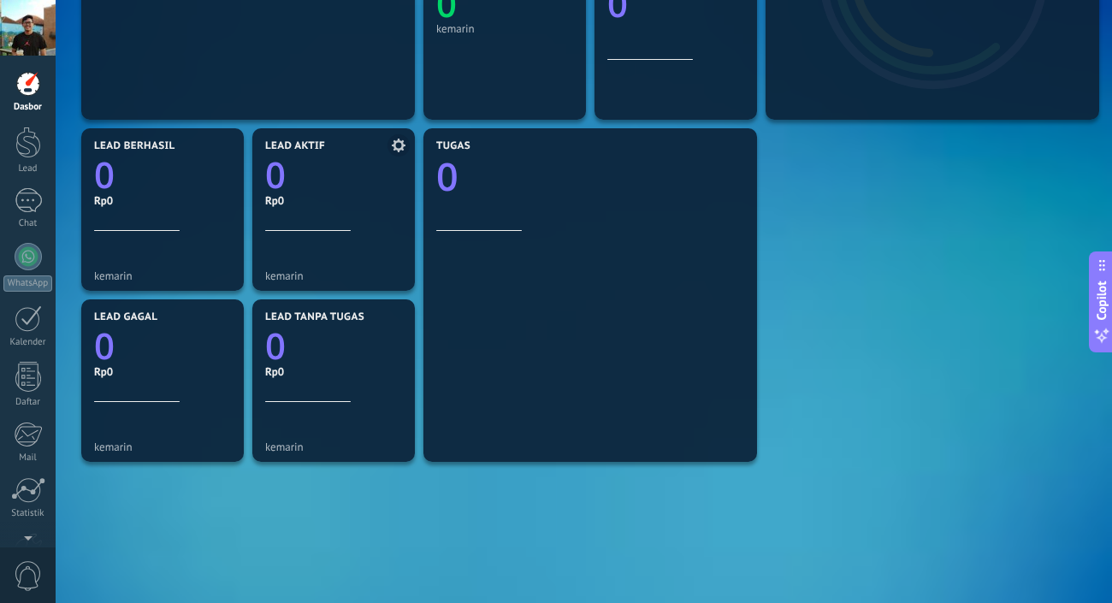
click at [281, 247] on div "kemarin" at bounding box center [333, 256] width 137 height 51
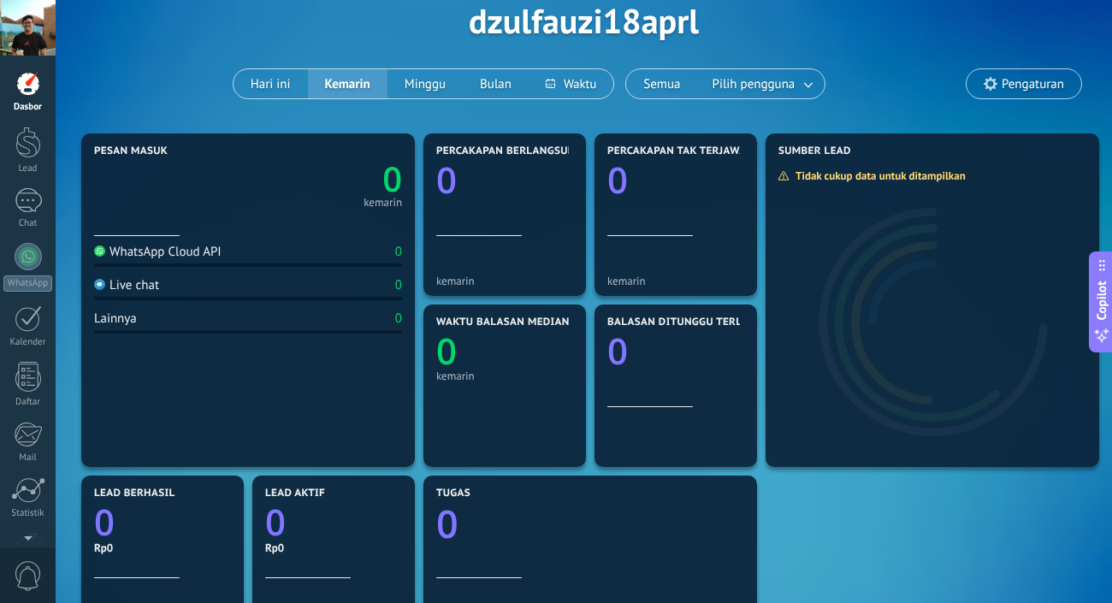
scroll to position [0, 0]
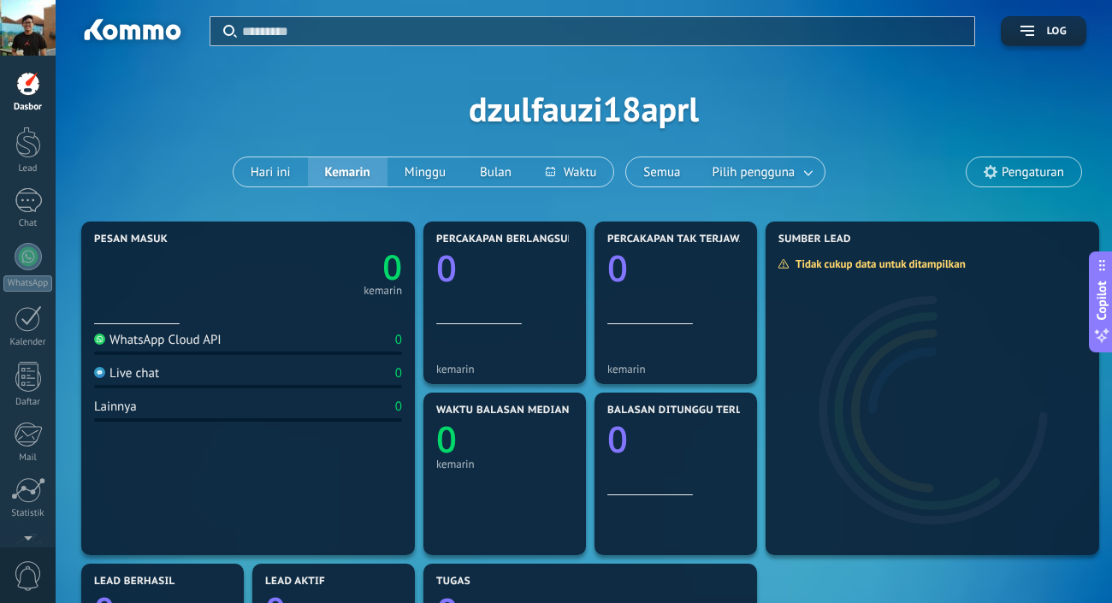
click at [922, 92] on div "Terapkan Log dzulfauzi18aprl Hari ini Kemarin Minggu Bulan Semua Pilih pengguna…" at bounding box center [583, 108] width 1005 height 217
click at [271, 174] on button "Hari ini" at bounding box center [271, 171] width 74 height 29
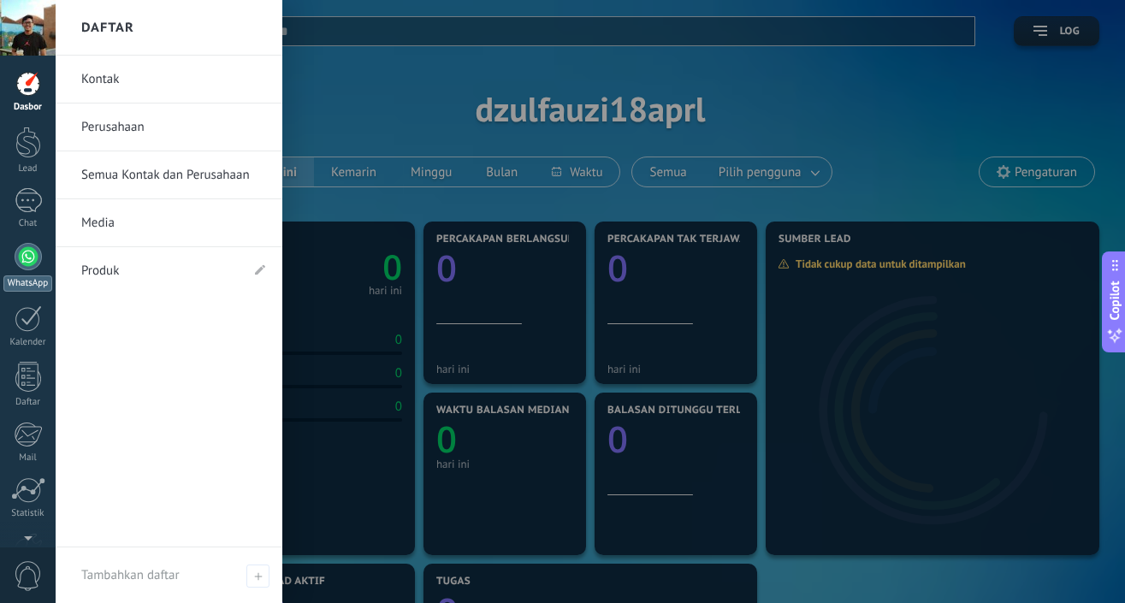
click at [24, 262] on div at bounding box center [28, 256] width 27 height 27
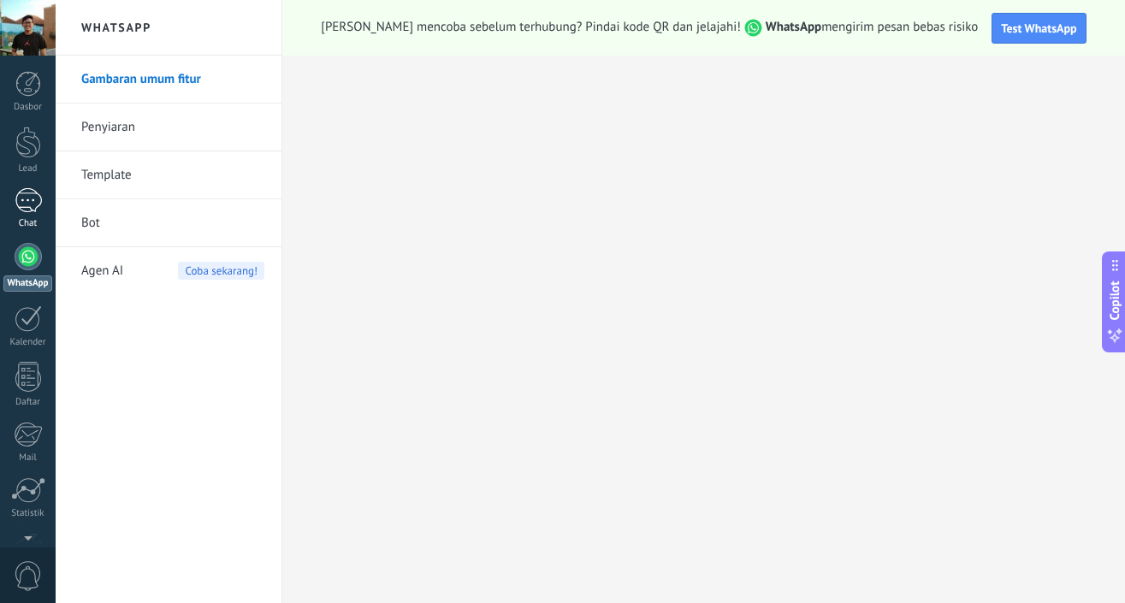
click at [27, 205] on div at bounding box center [28, 200] width 27 height 25
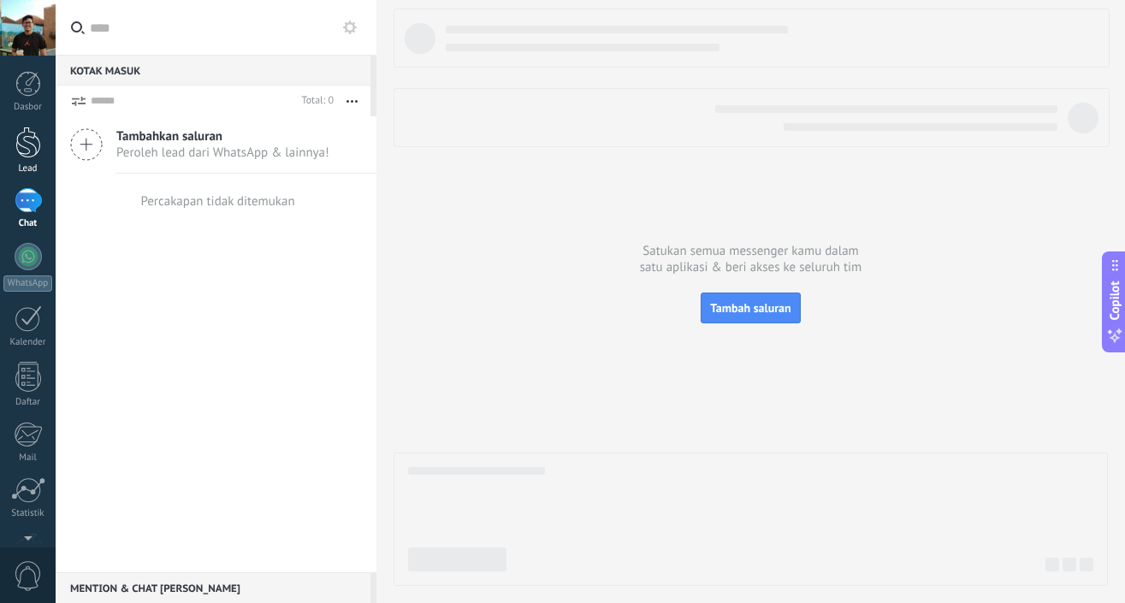
click at [37, 141] on div at bounding box center [28, 143] width 26 height 32
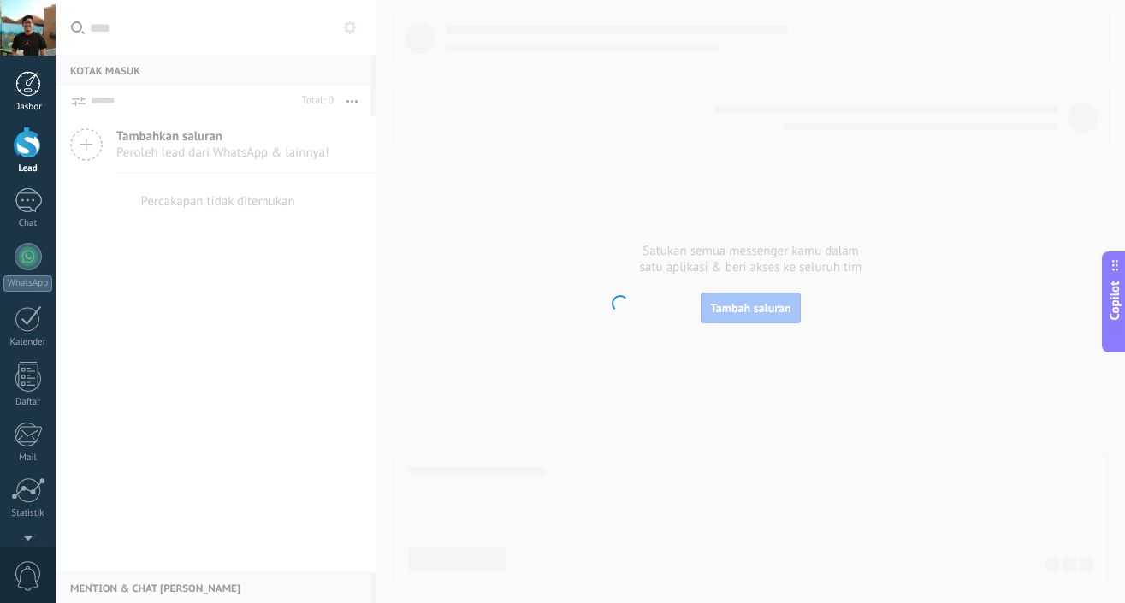
click at [40, 82] on div at bounding box center [28, 84] width 26 height 26
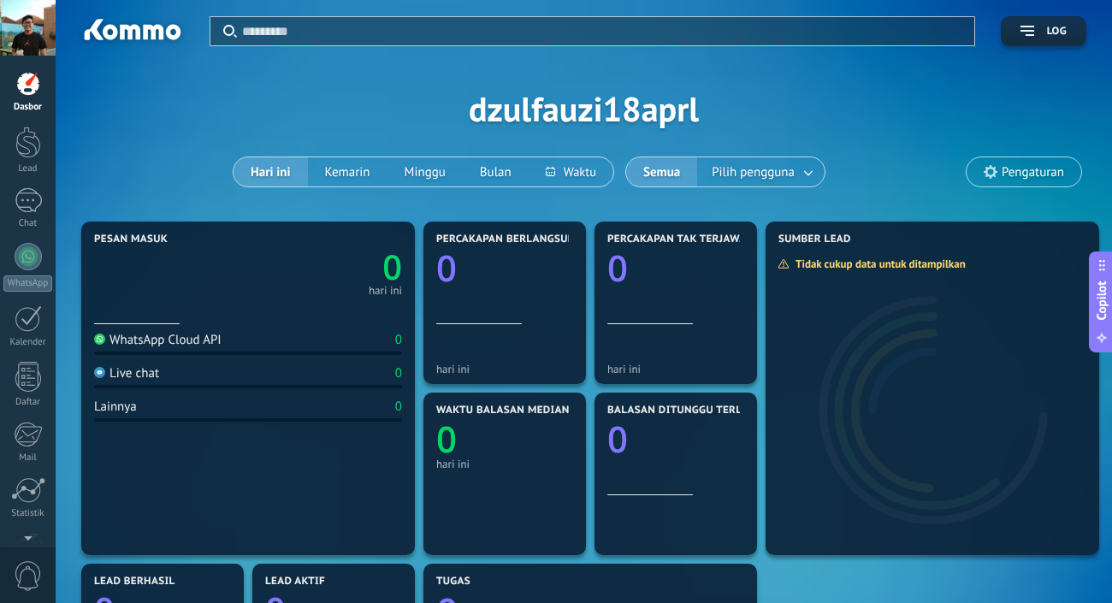
click at [990, 164] on span "Pengaturan" at bounding box center [1024, 171] width 115 height 29
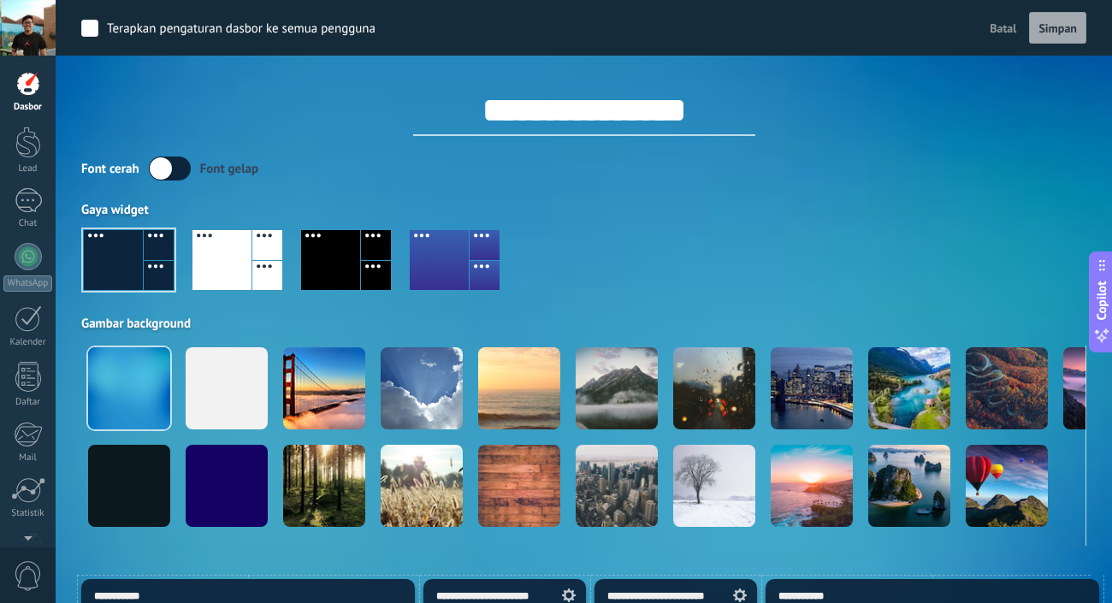
click at [877, 78] on div "**********" at bounding box center [583, 96] width 1005 height 80
click at [997, 31] on span "Batal" at bounding box center [1003, 28] width 27 height 15
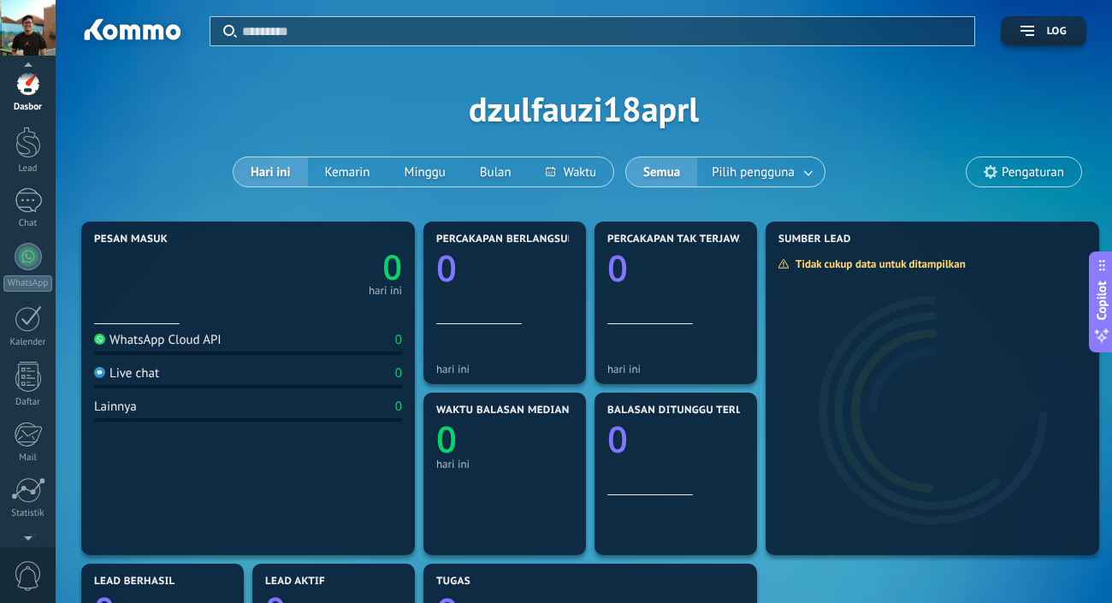
scroll to position [109, 0]
click at [25, 539] on div "Dasbor Lead Chat WhatsApp Pelanggan" at bounding box center [28, 254] width 56 height 585
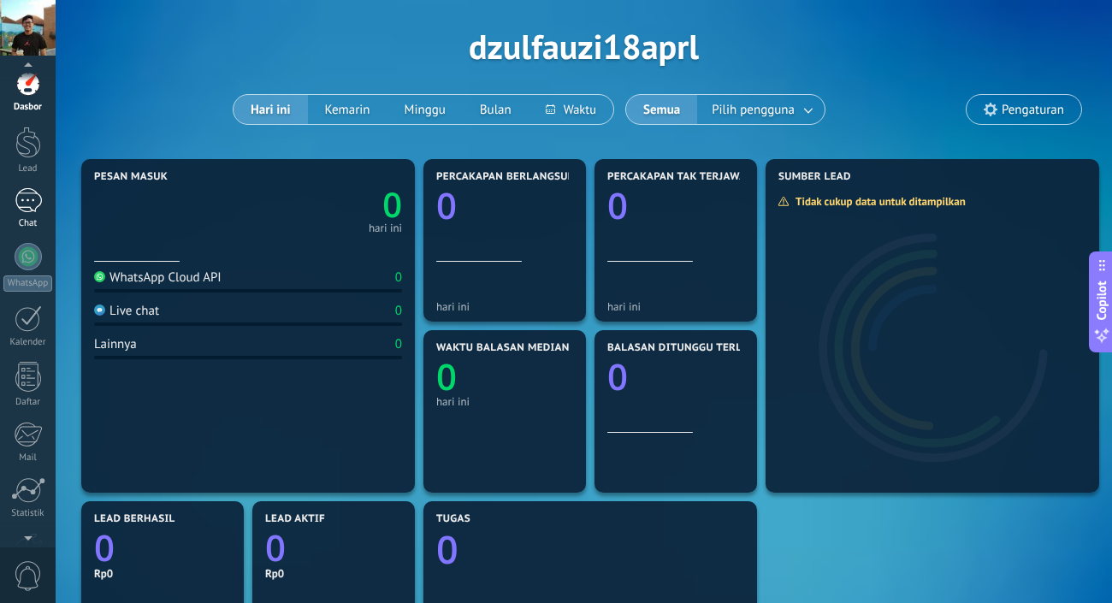
scroll to position [0, 0]
click at [29, 257] on div at bounding box center [28, 256] width 27 height 27
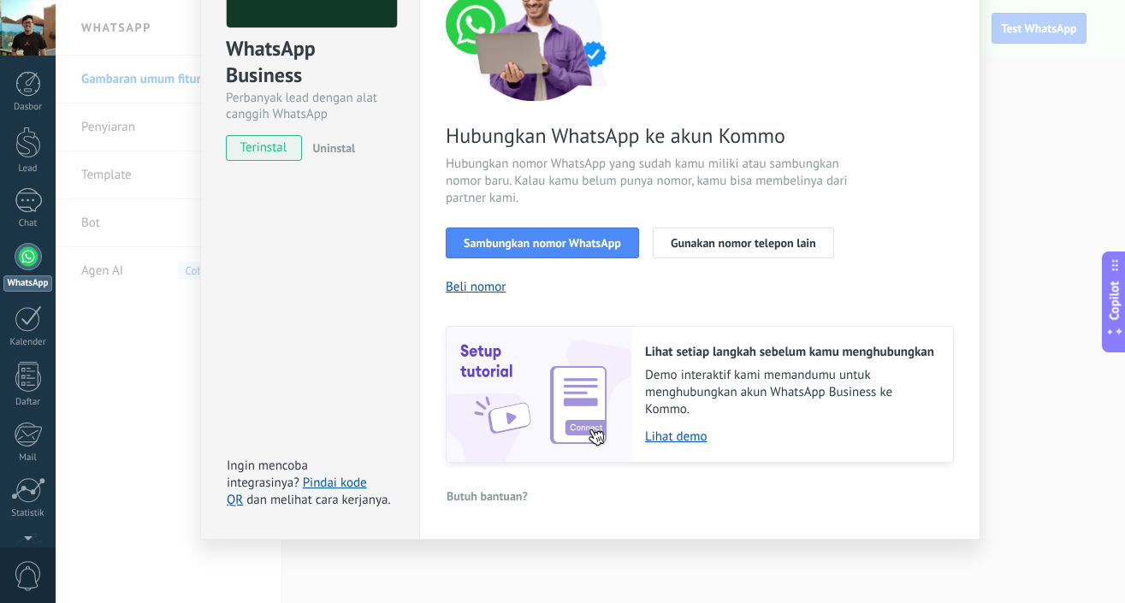
scroll to position [175, 0]
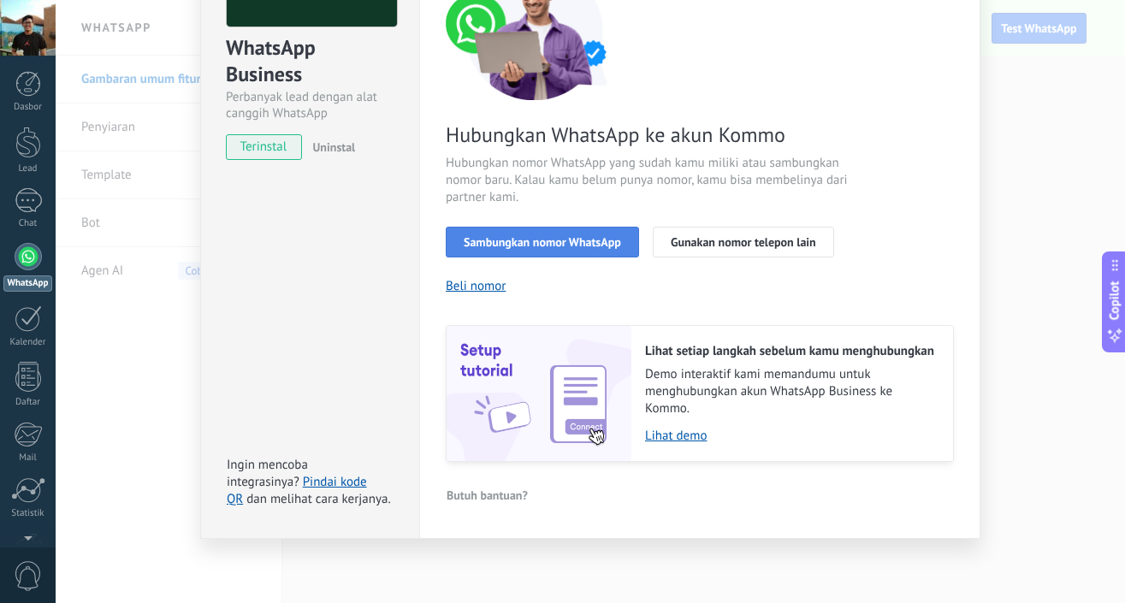
click at [572, 249] on button "Sambungkan nomor WhatsApp" at bounding box center [542, 242] width 193 height 31
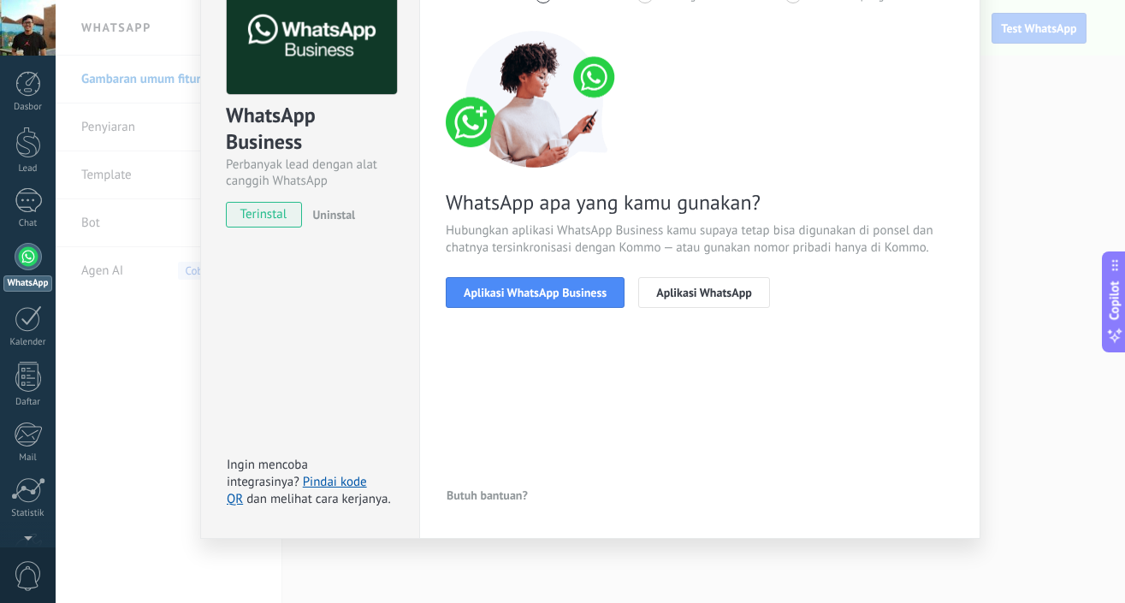
scroll to position [107, 0]
click at [550, 300] on button "Aplikasi WhatsApp Business" at bounding box center [535, 292] width 179 height 31
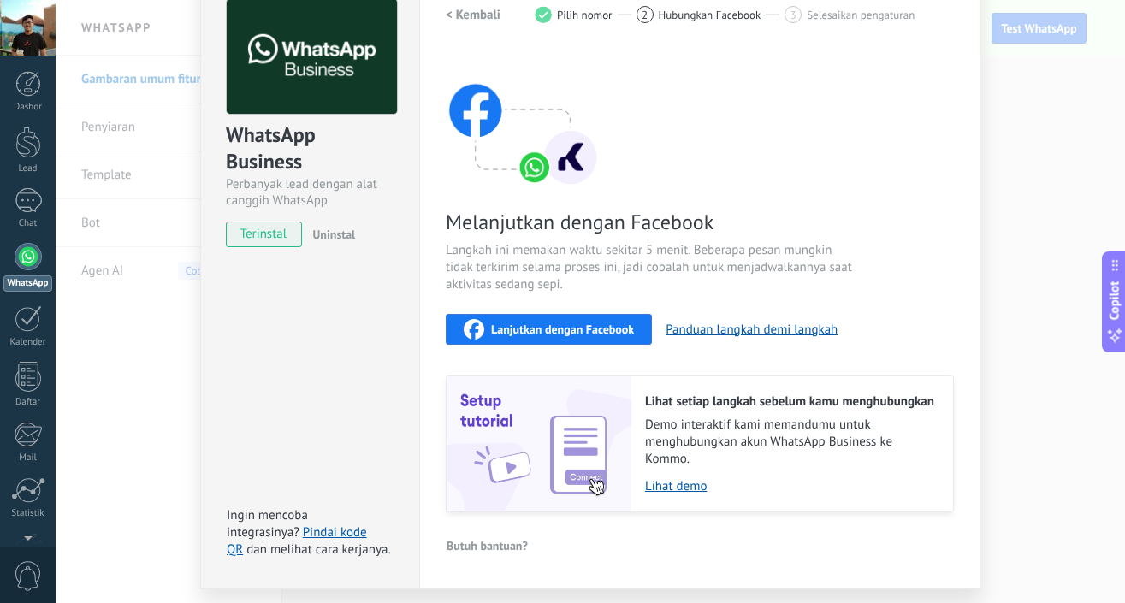
scroll to position [3, 0]
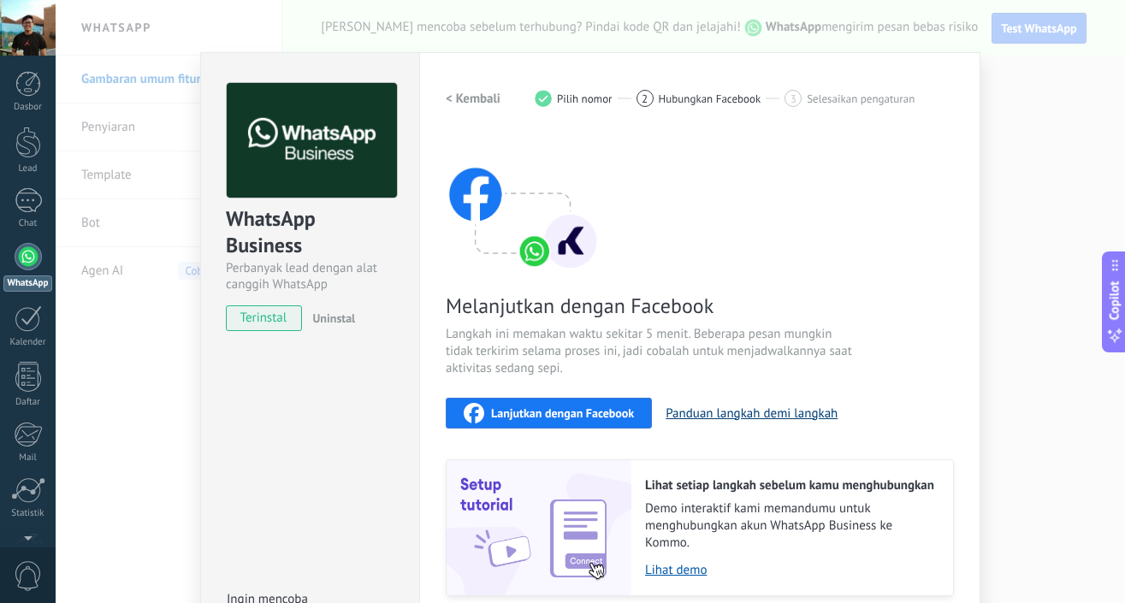
click at [717, 414] on button "Panduan langkah demi langkah" at bounding box center [752, 413] width 172 height 16
click at [578, 407] on span "Lanjutkan dengan Facebook" at bounding box center [562, 413] width 143 height 12
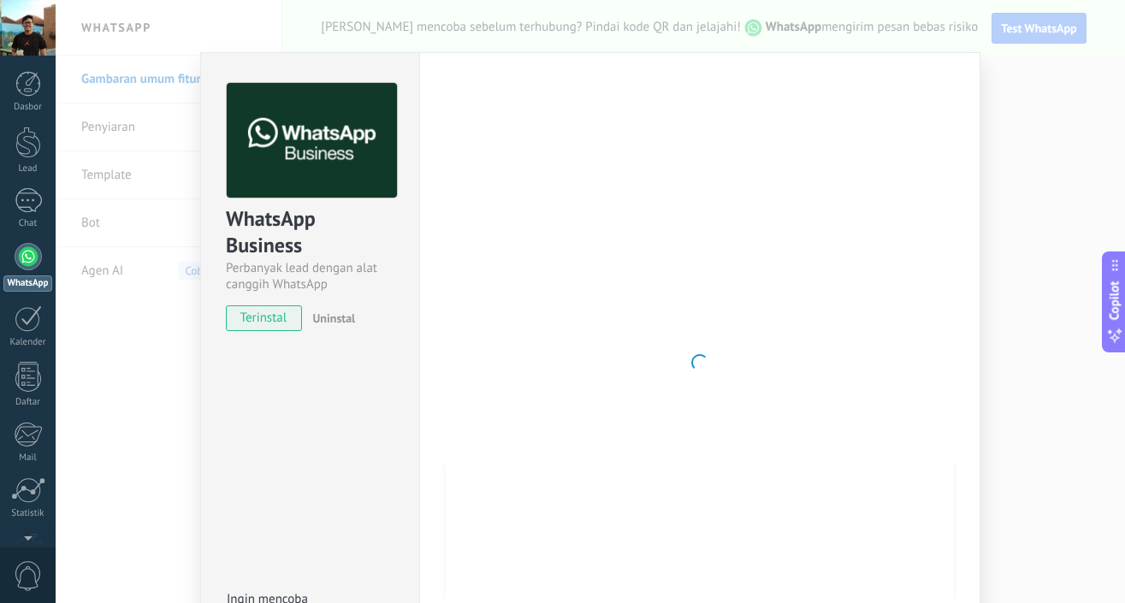
click at [281, 323] on span "terinstal" at bounding box center [264, 318] width 74 height 26
click at [690, 273] on div at bounding box center [700, 362] width 508 height 559
drag, startPoint x: 535, startPoint y: 252, endPoint x: 499, endPoint y: 268, distance: 39.1
click at [535, 252] on div at bounding box center [700, 362] width 508 height 559
click at [313, 307] on button "Uninstal" at bounding box center [331, 318] width 50 height 26
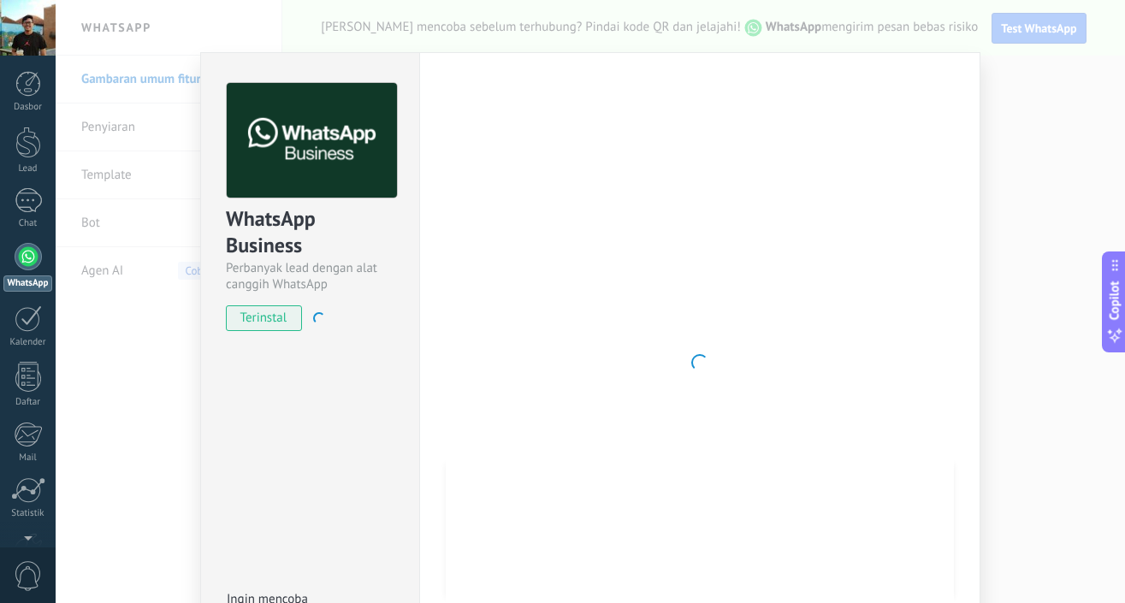
click at [283, 320] on span "terinstal" at bounding box center [264, 318] width 74 height 26
click at [254, 328] on span "terinstal" at bounding box center [264, 318] width 74 height 26
click at [261, 320] on span "terinstal" at bounding box center [264, 318] width 74 height 26
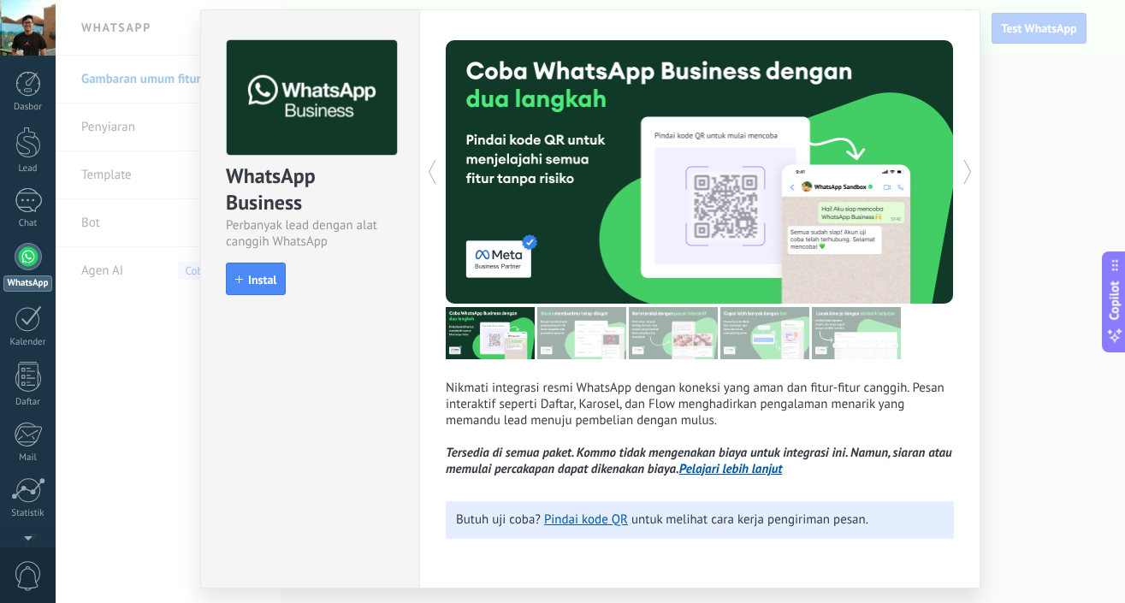
scroll to position [0, 0]
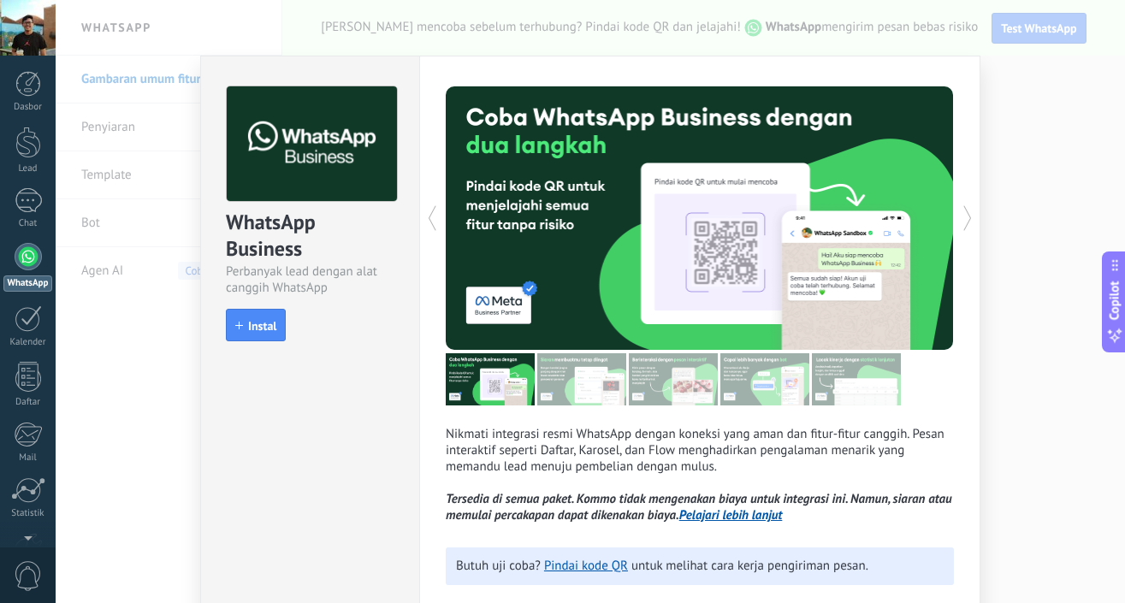
click at [257, 329] on span "Instal" at bounding box center [262, 326] width 28 height 12
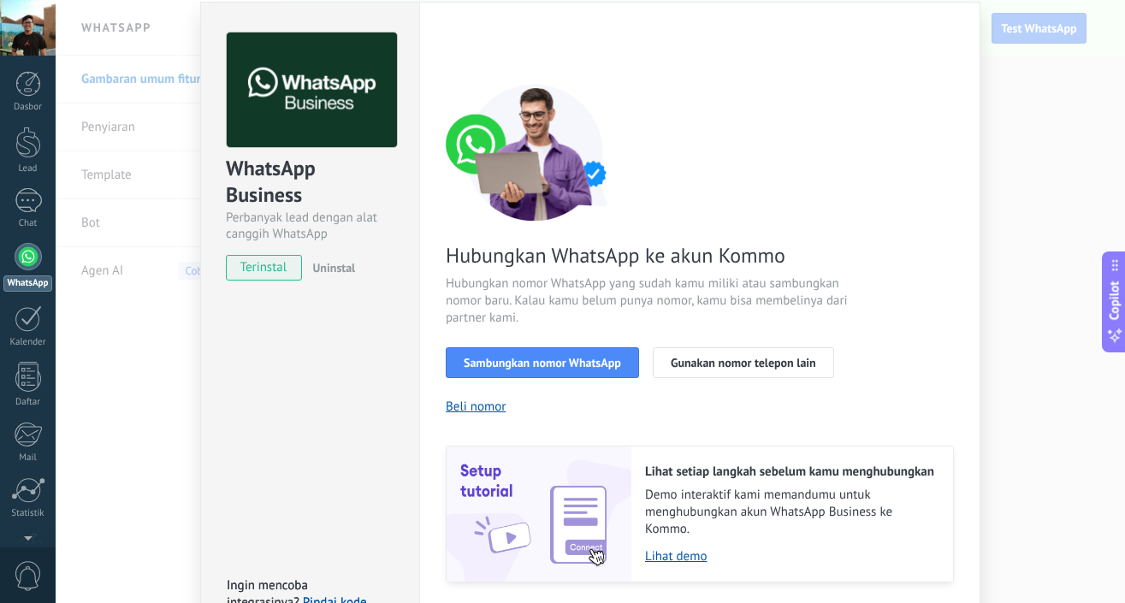
scroll to position [54, 0]
click at [598, 371] on button "Sambungkan nomor WhatsApp" at bounding box center [542, 362] width 193 height 31
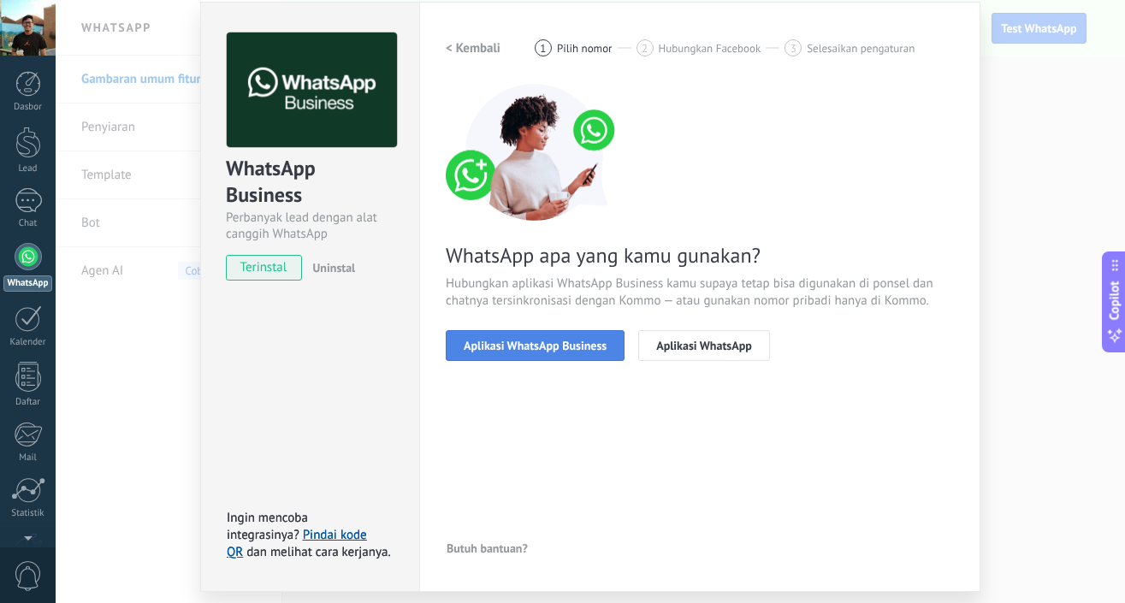
click at [571, 354] on button "Aplikasi WhatsApp Business" at bounding box center [535, 345] width 179 height 31
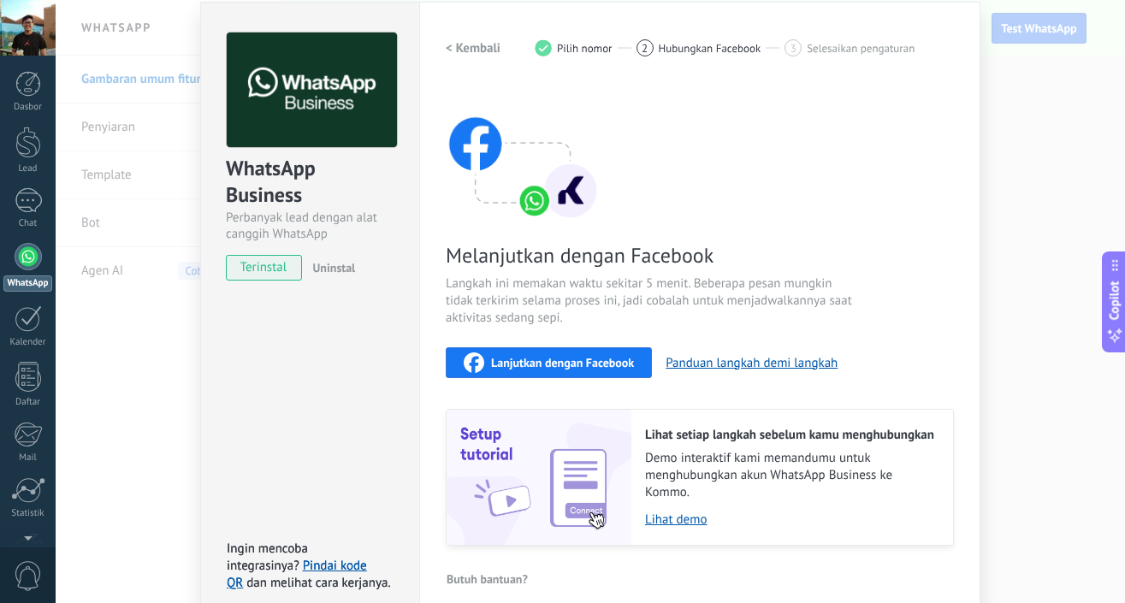
click at [571, 357] on span "Lanjutkan dengan Facebook" at bounding box center [562, 363] width 143 height 12
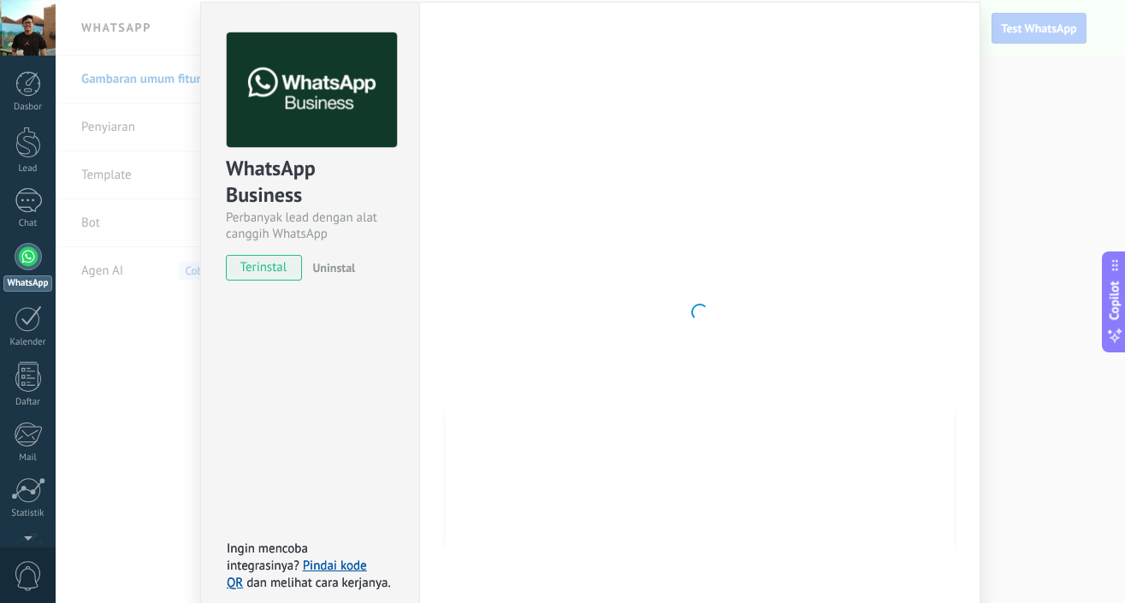
drag, startPoint x: 997, startPoint y: 166, endPoint x: 991, endPoint y: 151, distance: 16.5
click at [997, 166] on div "WhatsApp Business Perbanyak lead dengan alat canggih WhatsApp terinstal Uninsta…" at bounding box center [590, 301] width 1069 height 603
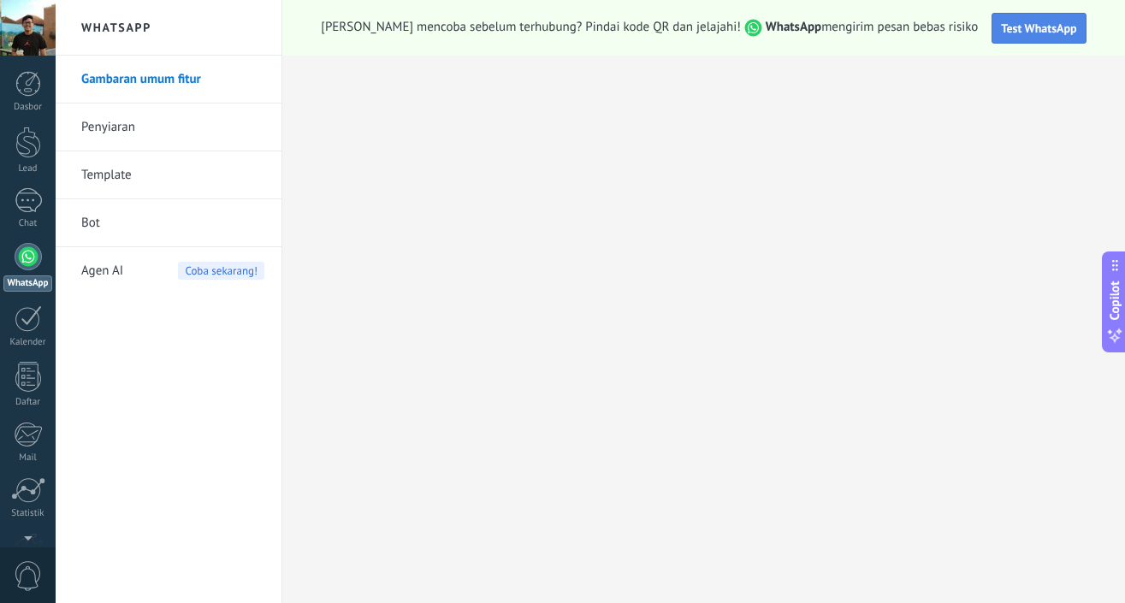
click at [1001, 29] on span "Test WhatsApp" at bounding box center [1038, 28] width 75 height 15
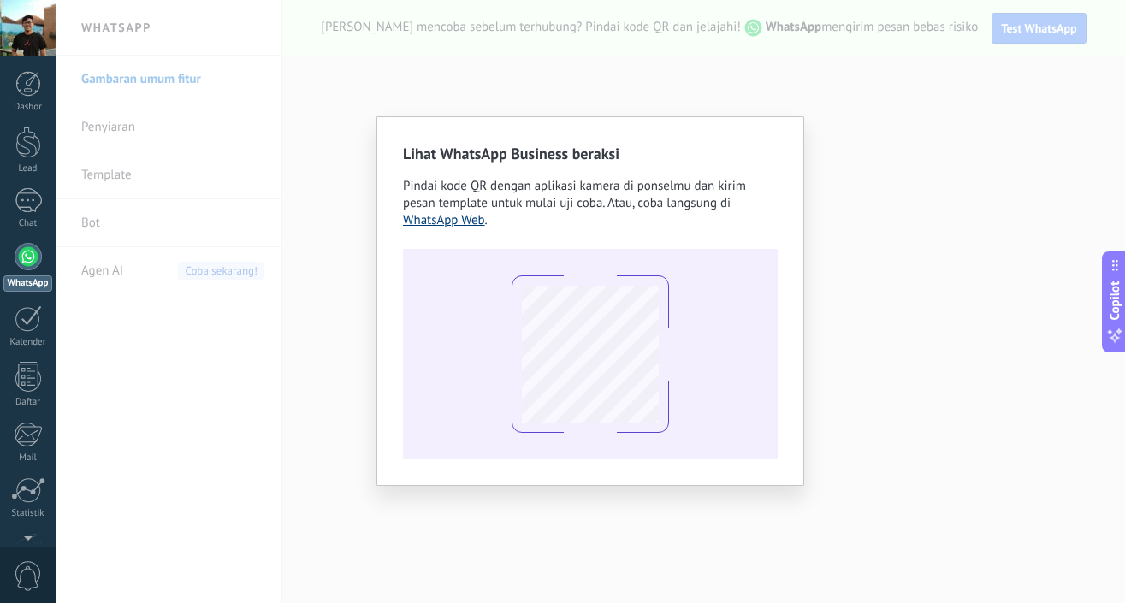
click at [419, 223] on link "WhatsApp Web" at bounding box center [444, 220] width 82 height 16
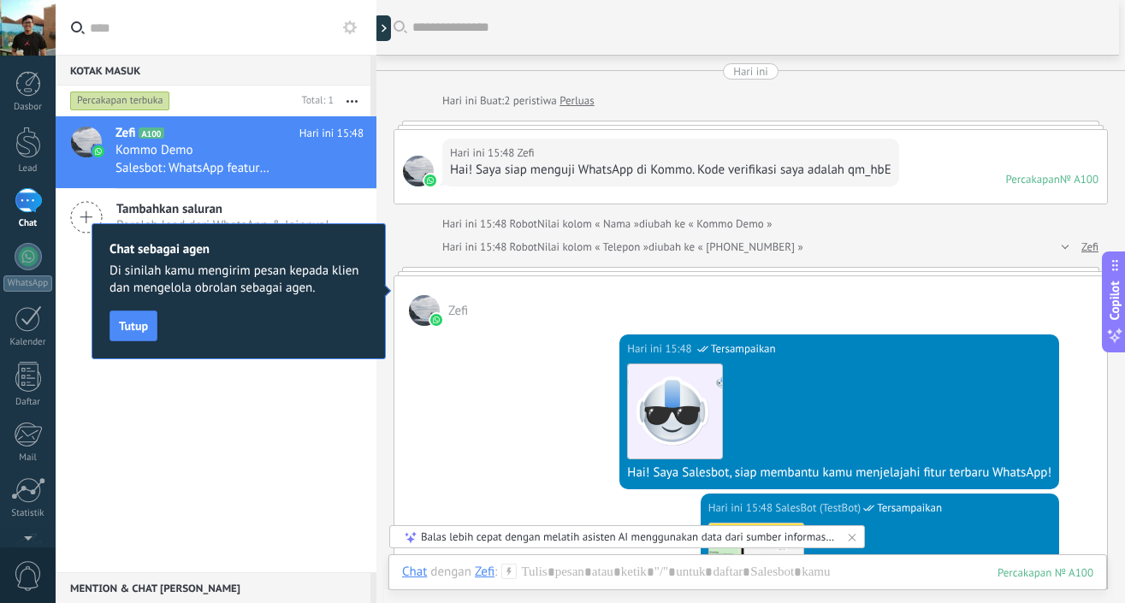
click at [1061, 247] on div at bounding box center [1062, 247] width 11 height 17
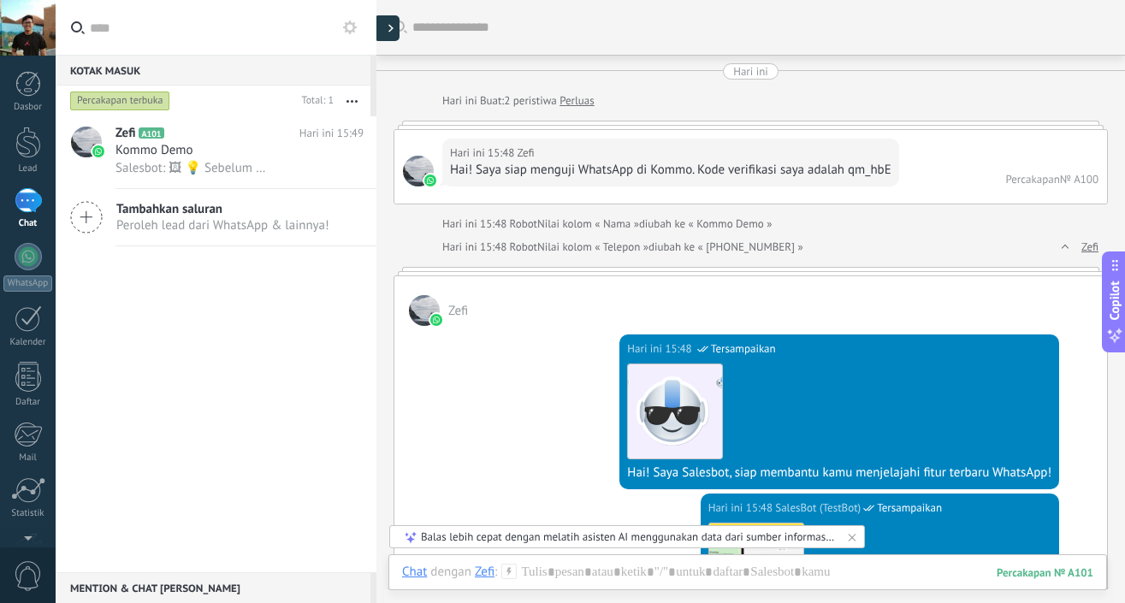
click at [387, 29] on div at bounding box center [387, 28] width 26 height 26
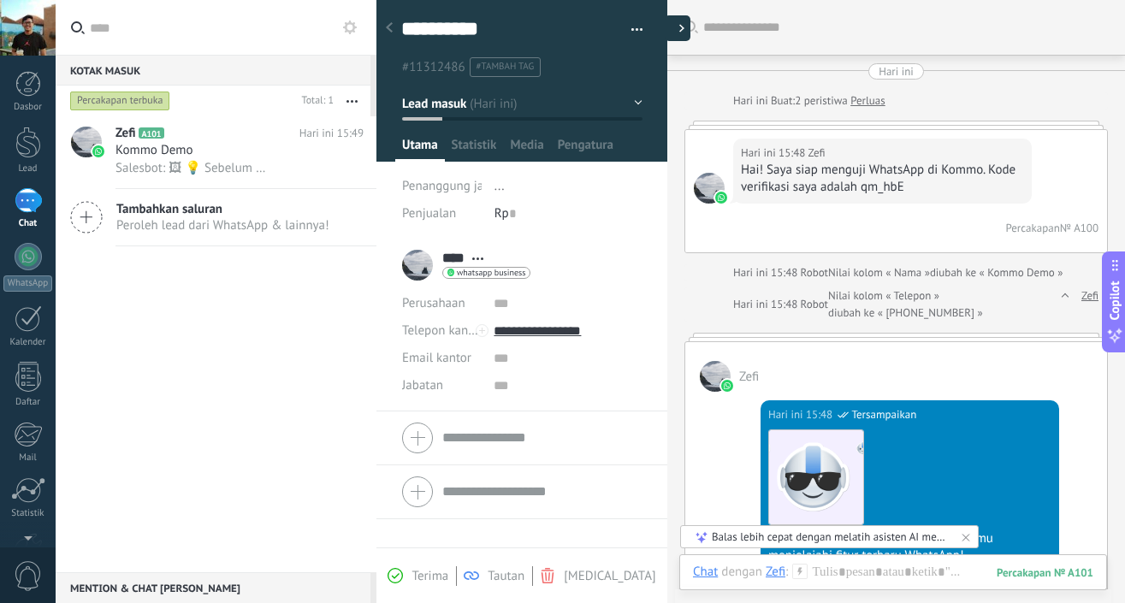
type textarea "**********"
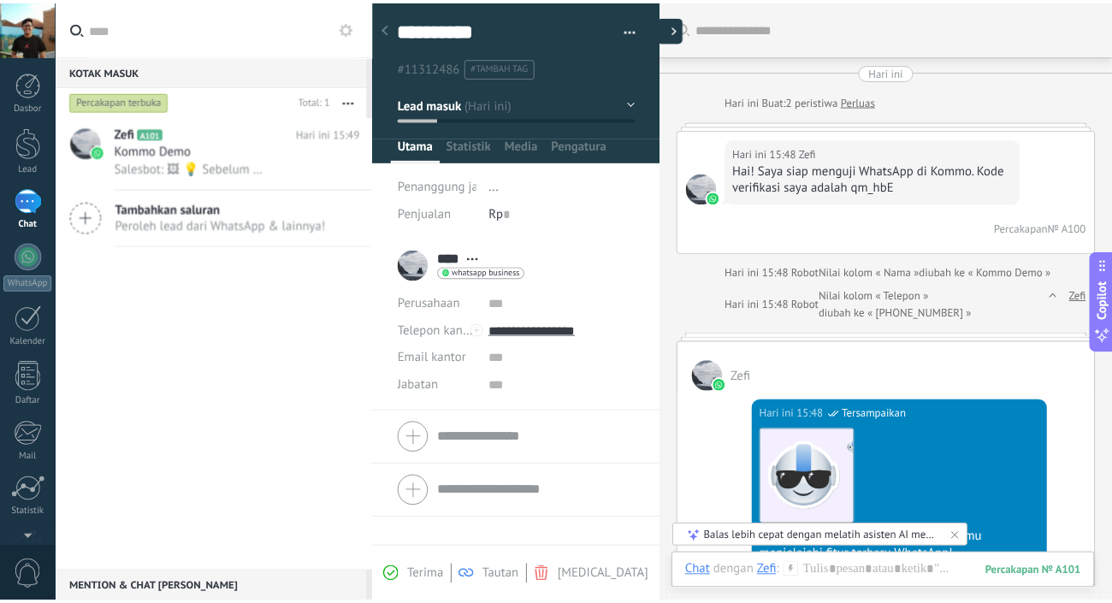
scroll to position [26, 0]
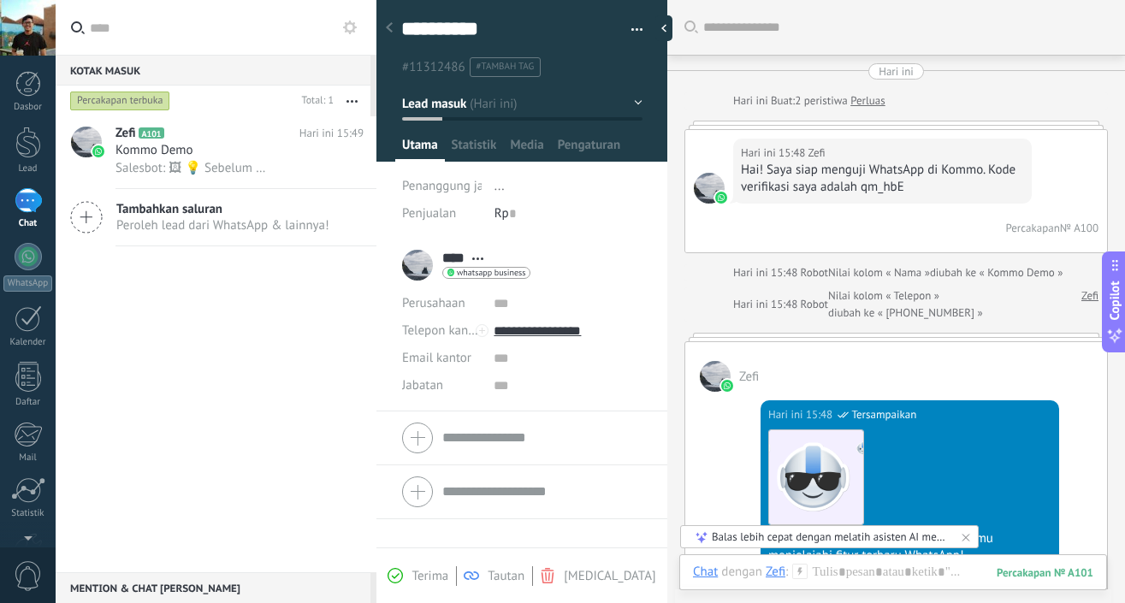
click at [395, 28] on div at bounding box center [389, 28] width 24 height 33
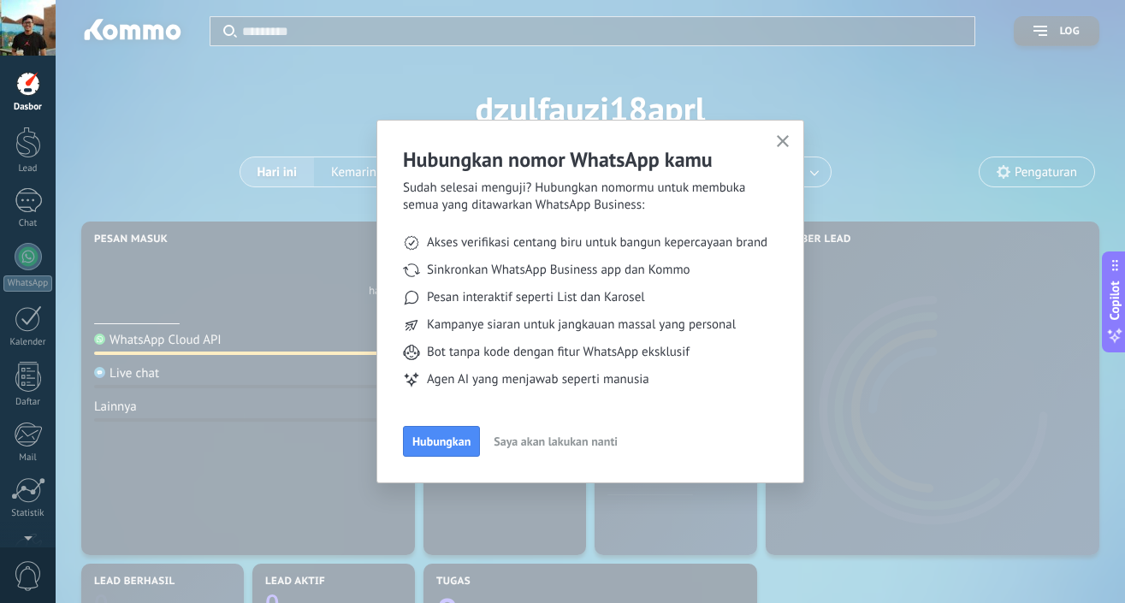
click at [27, 86] on div at bounding box center [28, 84] width 26 height 26
